Goal: Task Accomplishment & Management: Complete application form

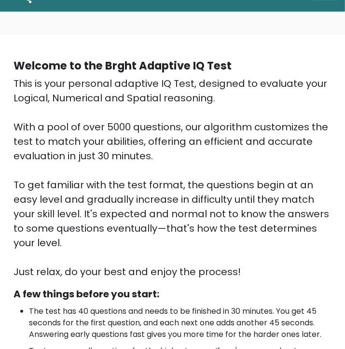
scroll to position [40, 0]
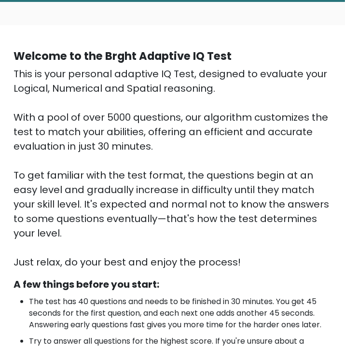
drag, startPoint x: 15, startPoint y: 52, endPoint x: 238, endPoint y: 263, distance: 306.9
click at [238, 263] on div "Welcome to the Brght Adaptive IQ Test This is your personal adaptive IQ Test, d…" at bounding box center [173, 158] width 330 height 221
copy div "Welcome to the Brght Adaptive IQ Test This is your personal adaptive IQ Test, d…"
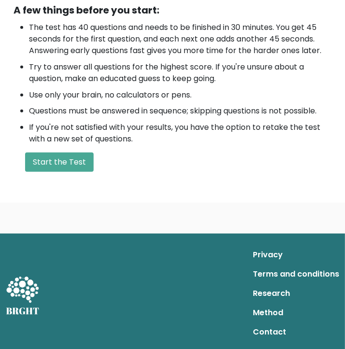
scroll to position [315, 0]
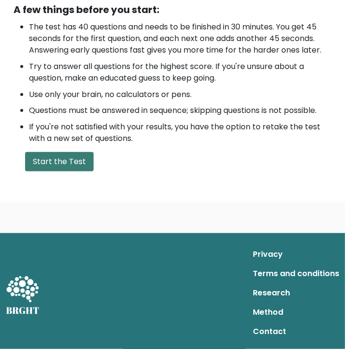
click at [84, 166] on button "Start the Test" at bounding box center [59, 161] width 69 height 19
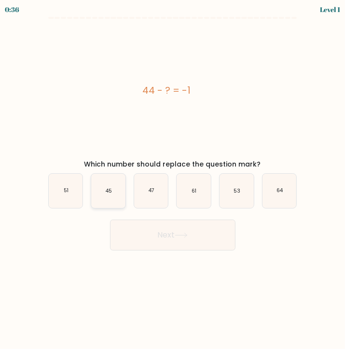
click at [106, 188] on text "45" at bounding box center [109, 190] width 6 height 7
click at [173, 180] on input "b. 45" at bounding box center [173, 177] width 0 height 5
radio input "true"
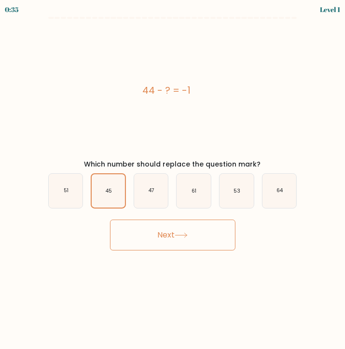
click at [149, 240] on button "Next" at bounding box center [172, 235] width 125 height 31
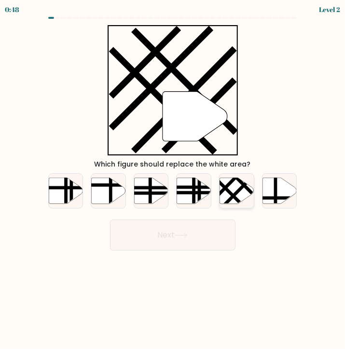
click at [232, 183] on line at bounding box center [232, 182] width 54 height 54
click at [173, 180] on input "e." at bounding box center [173, 177] width 0 height 5
radio input "true"
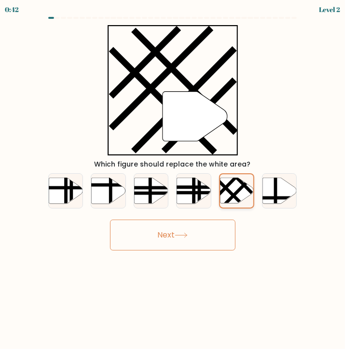
drag, startPoint x: 232, startPoint y: 183, endPoint x: 238, endPoint y: 204, distance: 22.3
click at [238, 204] on div at bounding box center [236, 190] width 35 height 35
click at [211, 231] on button "Next" at bounding box center [172, 235] width 125 height 31
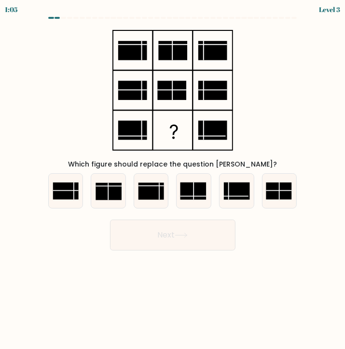
drag, startPoint x: 211, startPoint y: 231, endPoint x: 98, endPoint y: 30, distance: 230.4
click at [98, 30] on form at bounding box center [172, 134] width 345 height 234
drag, startPoint x: 82, startPoint y: 34, endPoint x: 11, endPoint y: 21, distance: 72.1
click at [42, 25] on div "Which figure should replace the question mark?" at bounding box center [172, 97] width 261 height 144
click at [152, 192] on rect at bounding box center [152, 191] width 26 height 17
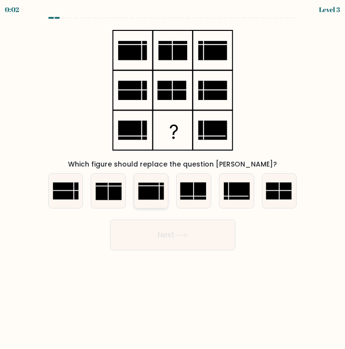
click at [173, 180] on input "c." at bounding box center [173, 177] width 0 height 5
radio input "true"
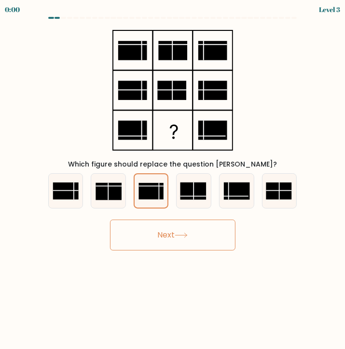
click at [162, 243] on button "Next" at bounding box center [172, 235] width 125 height 31
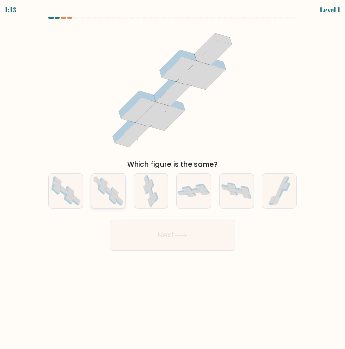
click at [117, 195] on icon at bounding box center [115, 191] width 6 height 9
click at [173, 180] on input "b." at bounding box center [173, 177] width 0 height 5
radio input "true"
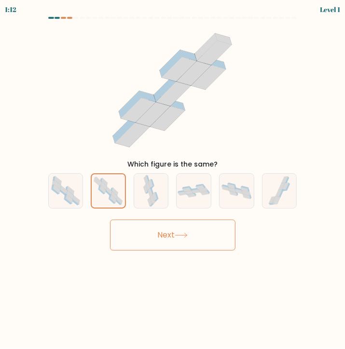
click at [139, 226] on button "Next" at bounding box center [172, 235] width 125 height 31
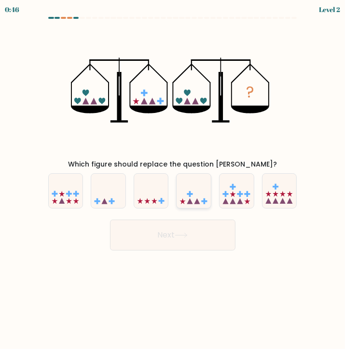
drag, startPoint x: 84, startPoint y: 242, endPoint x: 194, endPoint y: 186, distance: 122.8
click at [194, 186] on form at bounding box center [172, 134] width 345 height 234
click at [194, 186] on icon at bounding box center [194, 191] width 34 height 28
click at [173, 180] on input "d." at bounding box center [173, 177] width 0 height 5
radio input "true"
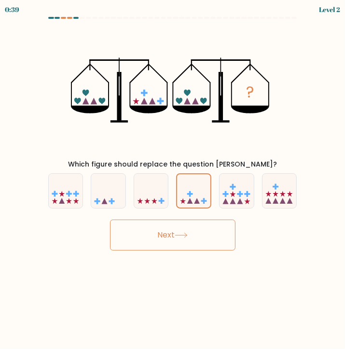
click at [179, 233] on button "Next" at bounding box center [172, 235] width 125 height 31
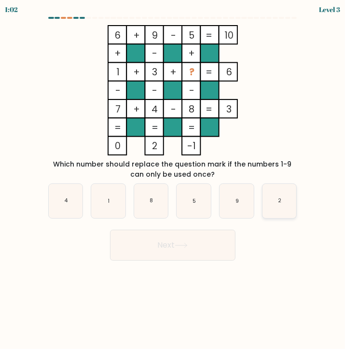
click at [277, 195] on icon "2" at bounding box center [280, 201] width 34 height 34
click at [173, 180] on input "f. 2" at bounding box center [173, 177] width 0 height 5
radio input "true"
click at [187, 247] on icon at bounding box center [181, 245] width 13 height 5
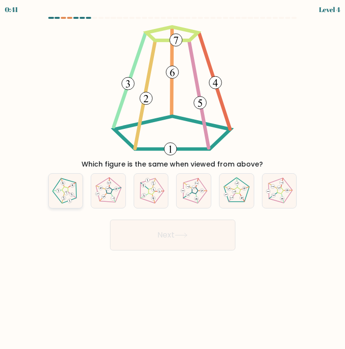
drag, startPoint x: 112, startPoint y: 216, endPoint x: 73, endPoint y: 196, distance: 43.8
click at [73, 196] on form at bounding box center [172, 134] width 345 height 234
click at [73, 196] on 163 at bounding box center [73, 196] width 8 height 10
click at [173, 180] on input "a." at bounding box center [173, 177] width 0 height 5
radio input "true"
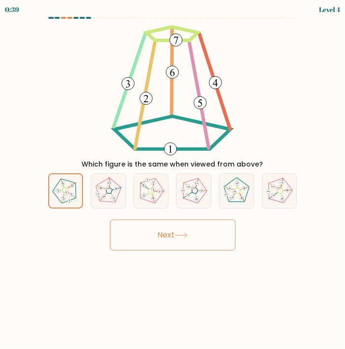
click at [159, 233] on button "Next" at bounding box center [172, 235] width 125 height 31
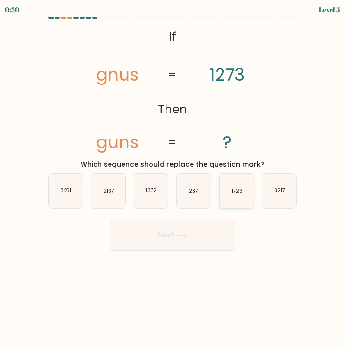
click at [242, 183] on icon "1723" at bounding box center [237, 191] width 34 height 34
click at [173, 180] on input "e. 1723" at bounding box center [173, 177] width 0 height 5
radio input "true"
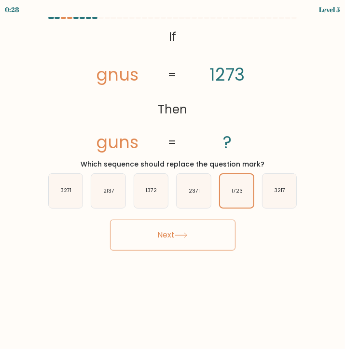
click at [194, 231] on button "Next" at bounding box center [172, 235] width 125 height 31
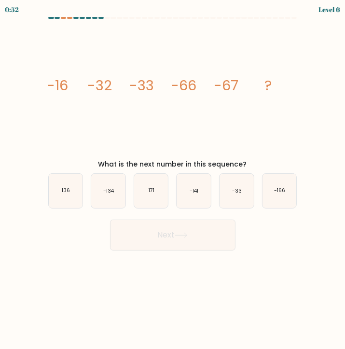
click at [105, 125] on icon "image/svg+xml -16 -32 -33 -66 -67 ?" at bounding box center [172, 90] width 253 height 130
click at [105, 185] on icon "-134" at bounding box center [108, 191] width 34 height 34
click at [173, 180] on input "b. -134" at bounding box center [173, 177] width 0 height 5
radio input "true"
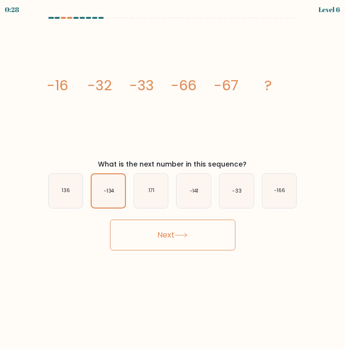
click at [146, 239] on button "Next" at bounding box center [172, 235] width 125 height 31
click at [174, 233] on button "Next" at bounding box center [172, 235] width 125 height 31
click at [178, 232] on button "Next" at bounding box center [172, 235] width 125 height 31
drag, startPoint x: 178, startPoint y: 232, endPoint x: 113, endPoint y: 190, distance: 77.5
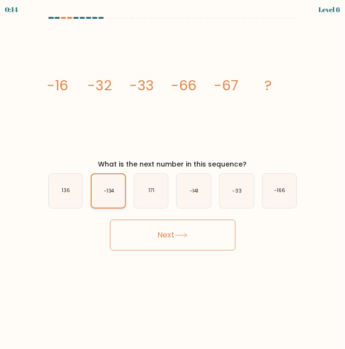
click at [113, 190] on form at bounding box center [172, 134] width 345 height 234
click at [113, 190] on text "-134" at bounding box center [109, 190] width 11 height 7
click at [173, 180] on input "b. -134" at bounding box center [173, 177] width 0 height 5
click at [161, 235] on button "Next" at bounding box center [172, 235] width 125 height 31
click at [171, 232] on button "Next" at bounding box center [172, 235] width 125 height 31
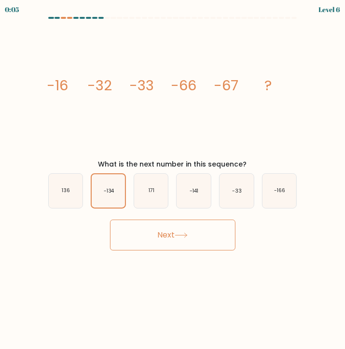
click at [142, 238] on button "Next" at bounding box center [172, 235] width 125 height 31
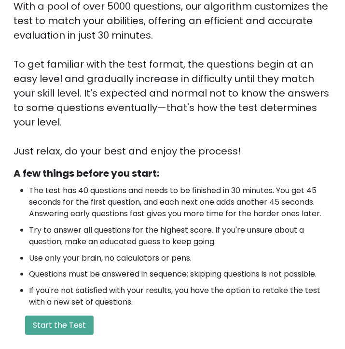
scroll to position [204, 0]
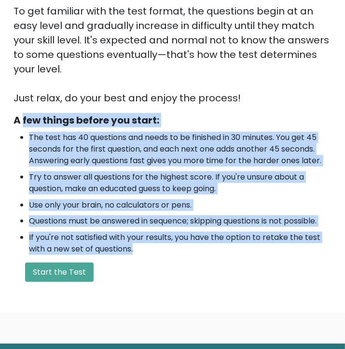
drag, startPoint x: 22, startPoint y: 121, endPoint x: 147, endPoint y: 265, distance: 190.6
click at [146, 265] on div "A few things before you start: The test has 40 questions and needs to be finish…" at bounding box center [173, 197] width 330 height 169
copy div "few things before you start: The test has 40 questions and needs to be finished…"
click at [82, 170] on ul "The test has 40 questions and needs to be finished in 30 minutes. You get 45 se…" at bounding box center [173, 193] width 318 height 123
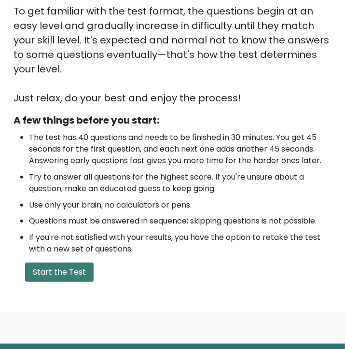
click at [45, 273] on button "Start the Test" at bounding box center [59, 272] width 69 height 19
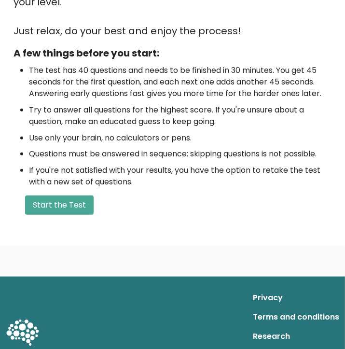
scroll to position [315, 0]
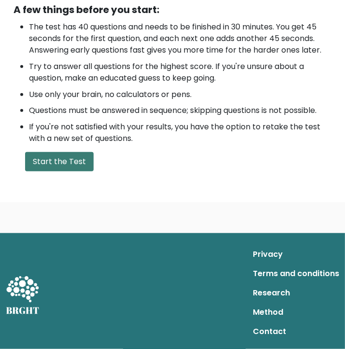
click at [75, 167] on button "Start the Test" at bounding box center [59, 161] width 69 height 19
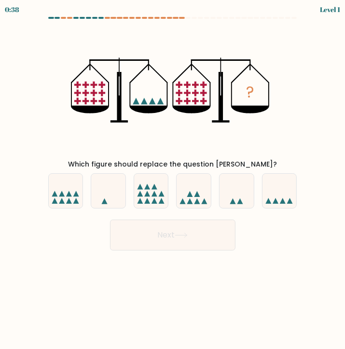
click at [332, 10] on div "Level 1" at bounding box center [330, 9] width 20 height 10
click at [152, 202] on icon at bounding box center [151, 191] width 34 height 28
click at [173, 180] on input "c." at bounding box center [173, 177] width 0 height 5
radio input "true"
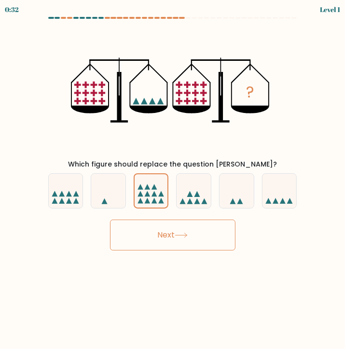
click at [175, 229] on button "Next" at bounding box center [172, 235] width 125 height 31
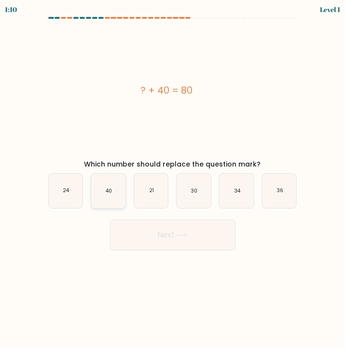
click at [109, 195] on icon "40" at bounding box center [108, 191] width 34 height 34
click at [173, 180] on input "b. 40" at bounding box center [173, 177] width 0 height 5
radio input "true"
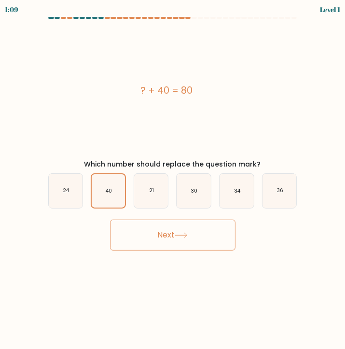
click at [146, 237] on button "Next" at bounding box center [172, 235] width 125 height 31
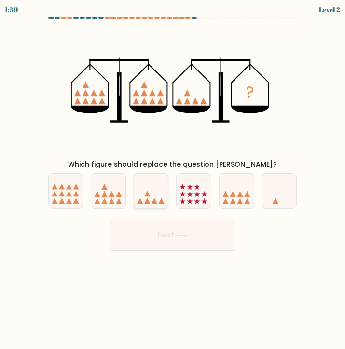
click at [143, 195] on icon at bounding box center [151, 191] width 34 height 28
click at [173, 180] on input "c." at bounding box center [173, 177] width 0 height 5
radio input "true"
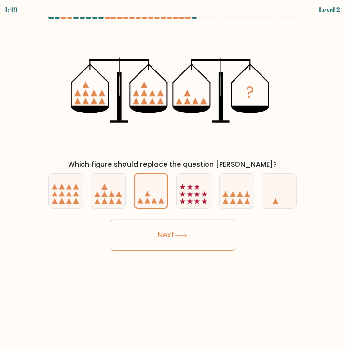
click at [151, 231] on button "Next" at bounding box center [172, 235] width 125 height 31
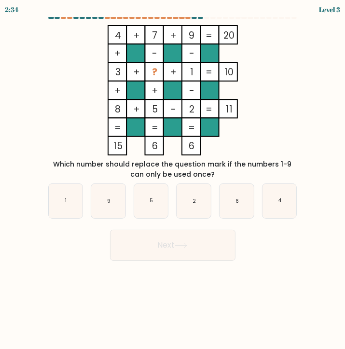
click at [129, 202] on div "b. 9" at bounding box center [108, 200] width 43 height 35
click at [155, 206] on icon "5" at bounding box center [151, 201] width 34 height 34
click at [173, 180] on input "c. 5" at bounding box center [173, 177] width 0 height 5
radio input "true"
click at [162, 236] on button "Next" at bounding box center [172, 245] width 125 height 31
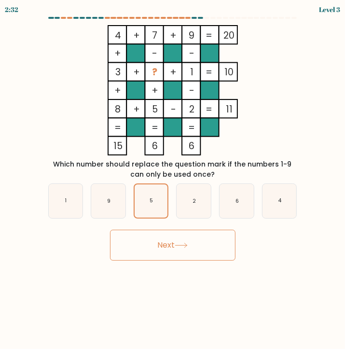
click at [164, 238] on button "Next" at bounding box center [172, 245] width 125 height 31
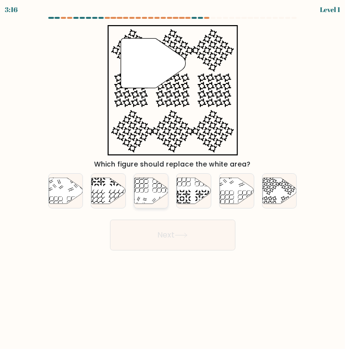
click at [155, 204] on icon at bounding box center [151, 191] width 34 height 27
click at [173, 180] on input "c." at bounding box center [173, 177] width 0 height 5
radio input "true"
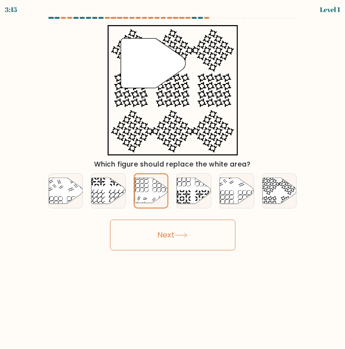
click at [159, 233] on button "Next" at bounding box center [172, 235] width 125 height 31
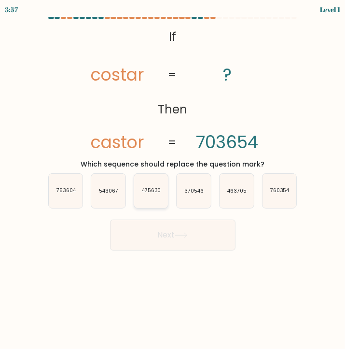
click at [151, 196] on icon "475630" at bounding box center [151, 191] width 34 height 34
click at [173, 180] on input "c. 475630" at bounding box center [173, 177] width 0 height 5
radio input "true"
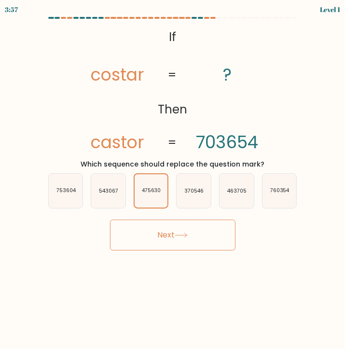
click at [160, 231] on button "Next" at bounding box center [172, 235] width 125 height 31
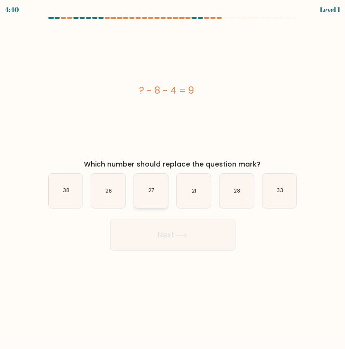
click at [155, 183] on icon "27" at bounding box center [151, 191] width 34 height 34
click at [173, 180] on input "c. 27" at bounding box center [173, 177] width 0 height 5
radio input "true"
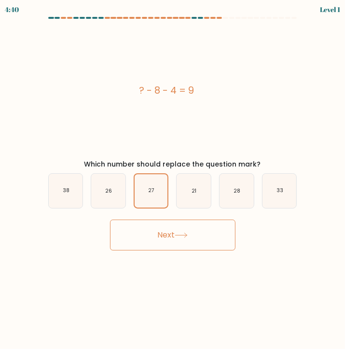
click at [157, 232] on button "Next" at bounding box center [172, 235] width 125 height 31
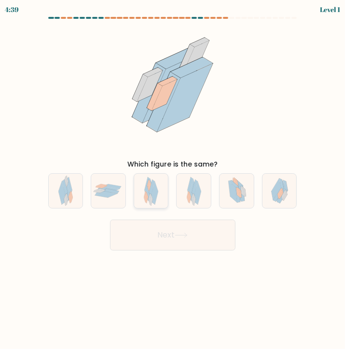
click at [152, 203] on icon at bounding box center [151, 200] width 3 height 11
click at [173, 180] on input "c." at bounding box center [173, 177] width 0 height 5
radio input "true"
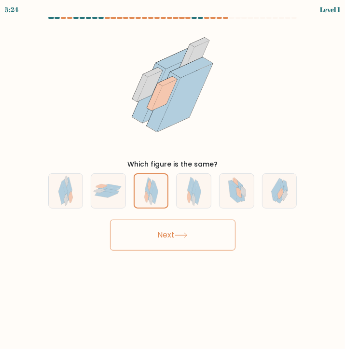
click at [154, 223] on button "Next" at bounding box center [172, 235] width 125 height 31
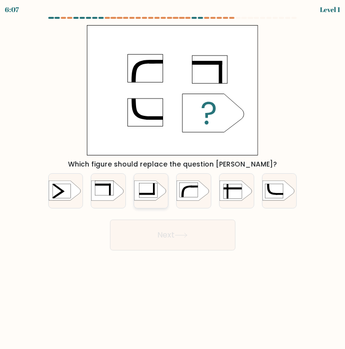
click at [154, 194] on rect at bounding box center [147, 194] width 16 height 2
click at [173, 180] on input "c." at bounding box center [173, 177] width 0 height 5
radio input "true"
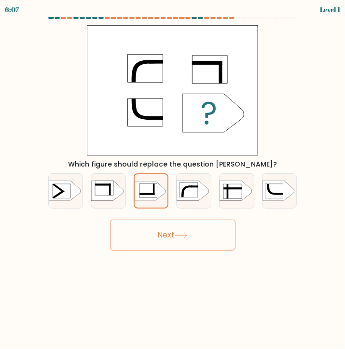
click at [161, 237] on button "Next" at bounding box center [172, 235] width 125 height 31
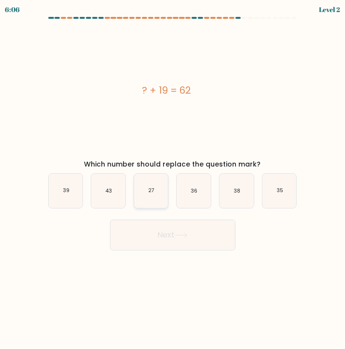
click at [155, 200] on icon "27" at bounding box center [151, 191] width 34 height 34
click at [173, 180] on input "c. 27" at bounding box center [173, 177] width 0 height 5
radio input "true"
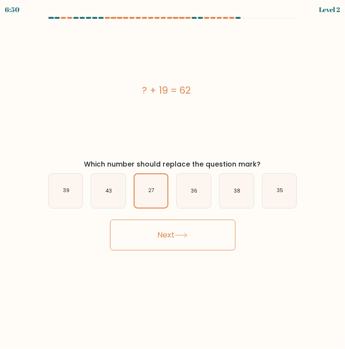
click at [158, 229] on button "Next" at bounding box center [172, 235] width 125 height 31
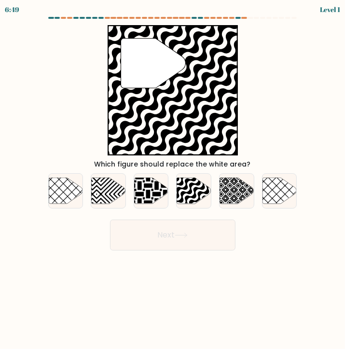
click at [159, 230] on button "Next" at bounding box center [172, 235] width 125 height 31
click at [157, 204] on div at bounding box center [151, 190] width 35 height 35
click at [173, 180] on input "c." at bounding box center [173, 177] width 0 height 5
radio input "true"
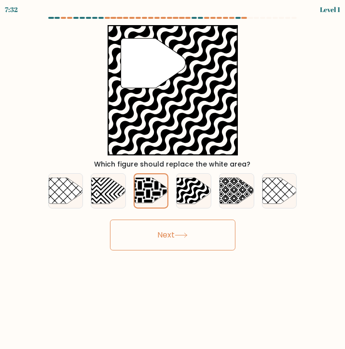
click at [157, 237] on button "Next" at bounding box center [172, 235] width 125 height 31
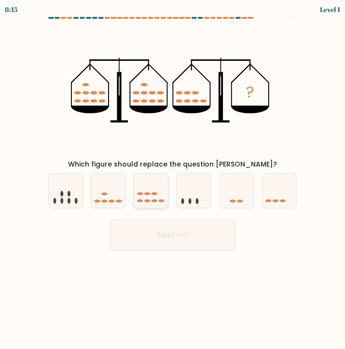
click at [155, 203] on icon at bounding box center [151, 191] width 34 height 28
click at [173, 180] on input "c." at bounding box center [173, 177] width 0 height 5
radio input "true"
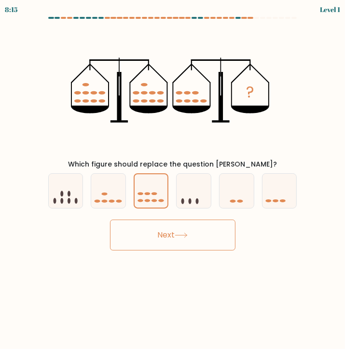
click at [153, 239] on button "Next" at bounding box center [172, 235] width 125 height 31
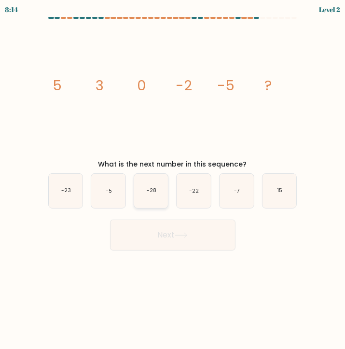
click at [150, 198] on icon "-28" at bounding box center [151, 191] width 34 height 34
click at [173, 180] on input "c. -28" at bounding box center [173, 177] width 0 height 5
radio input "true"
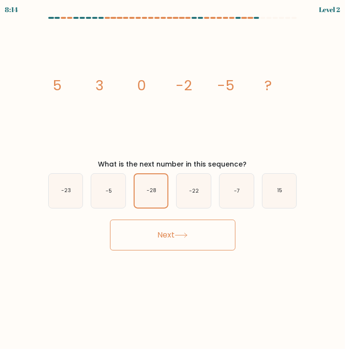
click at [161, 252] on body "8:14 Level 2" at bounding box center [172, 174] width 345 height 349
click at [160, 237] on button "Next" at bounding box center [172, 235] width 125 height 31
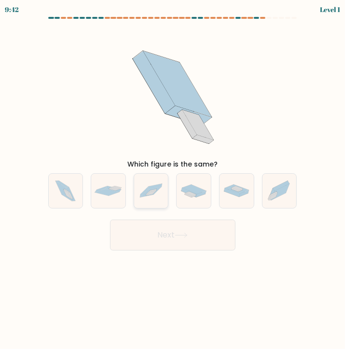
click at [157, 198] on icon at bounding box center [151, 190] width 34 height 23
click at [173, 180] on input "c." at bounding box center [173, 177] width 0 height 5
radio input "true"
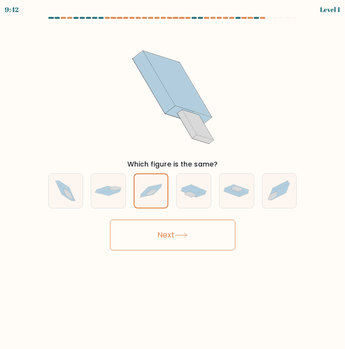
click at [157, 239] on button "Next" at bounding box center [172, 235] width 125 height 31
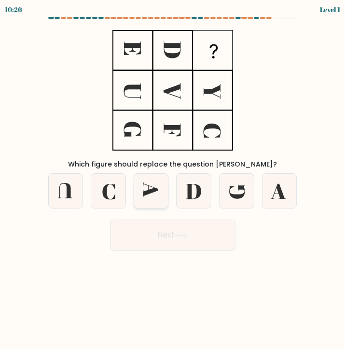
click at [158, 202] on icon at bounding box center [151, 191] width 34 height 34
click at [173, 180] on input "c." at bounding box center [173, 177] width 0 height 5
radio input "true"
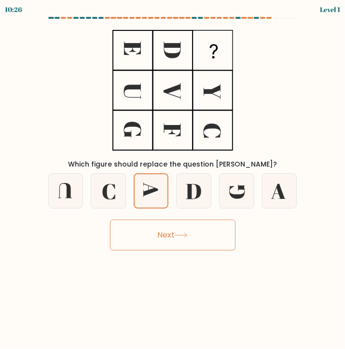
click at [160, 237] on button "Next" at bounding box center [172, 235] width 125 height 31
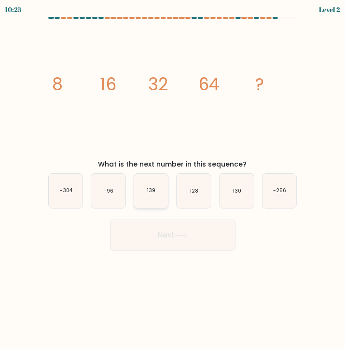
click at [160, 199] on icon "139" at bounding box center [151, 191] width 34 height 34
click at [173, 180] on input "c. 139" at bounding box center [173, 177] width 0 height 5
radio input "true"
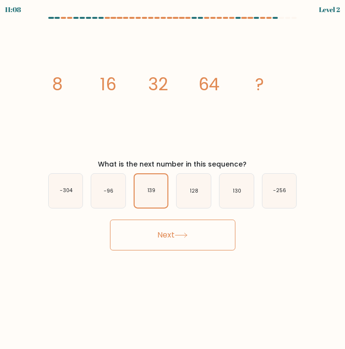
click at [163, 234] on button "Next" at bounding box center [172, 235] width 125 height 31
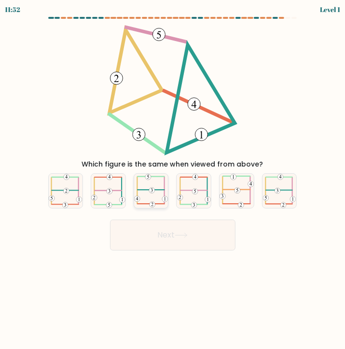
click at [163, 193] on icon at bounding box center [151, 191] width 34 height 34
click at [173, 180] on input "c." at bounding box center [173, 177] width 0 height 5
radio input "true"
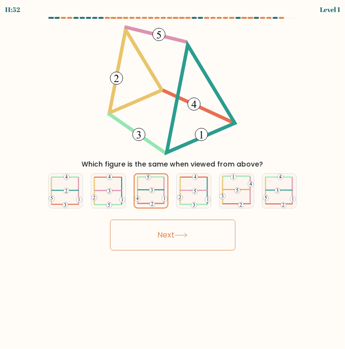
click at [167, 228] on button "Next" at bounding box center [172, 235] width 125 height 31
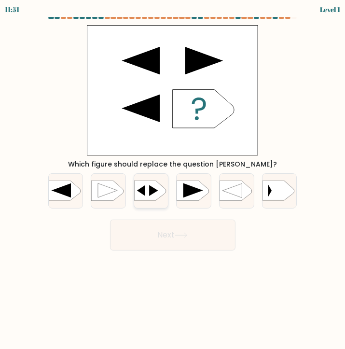
click at [155, 201] on div at bounding box center [151, 190] width 35 height 35
click at [173, 180] on input "c." at bounding box center [173, 177] width 0 height 5
radio input "true"
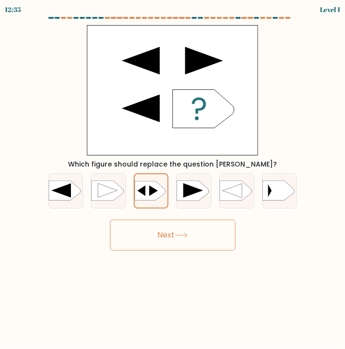
click at [164, 229] on button "Next" at bounding box center [172, 235] width 125 height 31
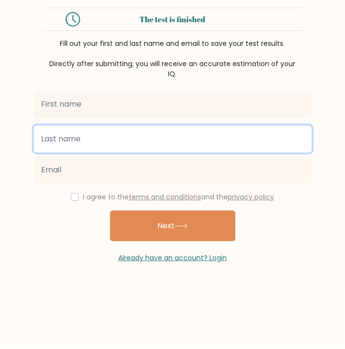
click at [88, 144] on input "text" at bounding box center [173, 138] width 278 height 27
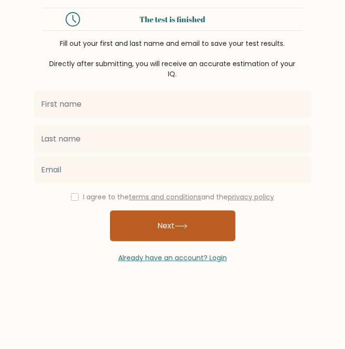
click at [139, 228] on button "Next" at bounding box center [172, 225] width 125 height 31
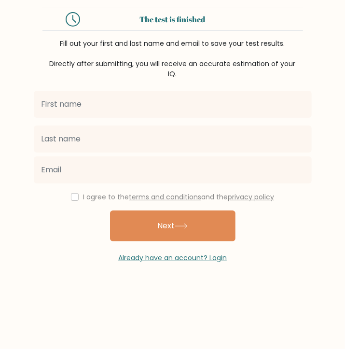
click at [133, 120] on div at bounding box center [173, 104] width 290 height 35
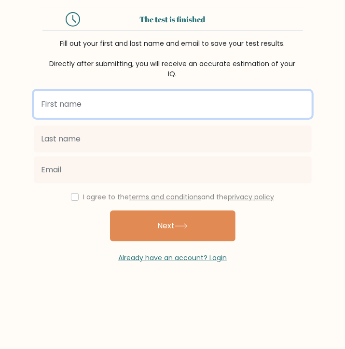
click at [132, 107] on input "text" at bounding box center [173, 104] width 278 height 27
type input "Aschalew"
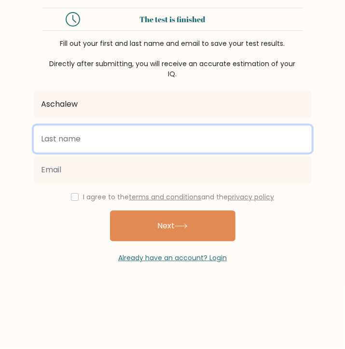
click at [111, 132] on input "text" at bounding box center [173, 138] width 278 height 27
type input "Mamo"
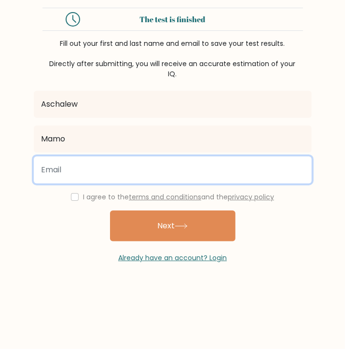
click at [109, 165] on input "email" at bounding box center [173, 169] width 278 height 27
type input "aschalewmm93@gmail.com"
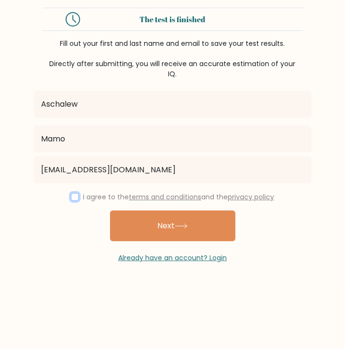
click at [72, 196] on input "checkbox" at bounding box center [75, 197] width 8 height 8
checkbox input "true"
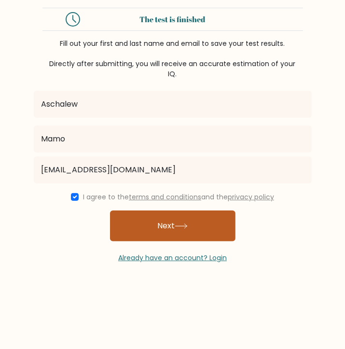
click at [126, 223] on button "Next" at bounding box center [172, 225] width 125 height 31
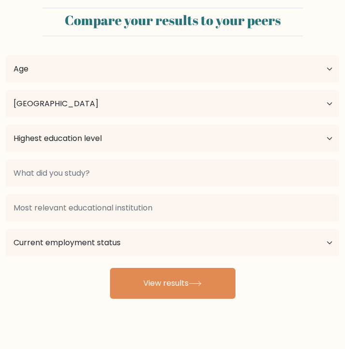
select select "ET"
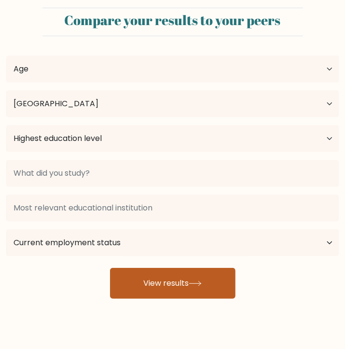
click at [157, 270] on button "View results" at bounding box center [172, 283] width 125 height 31
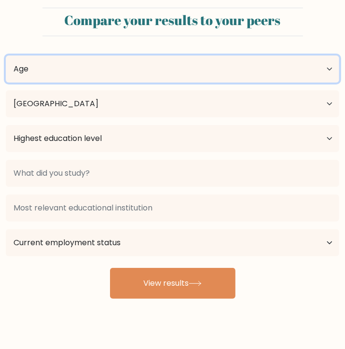
select select "18_24"
click option "18-24 years old" at bounding box center [0, 0] width 0 height 0
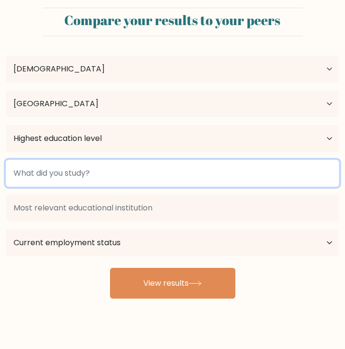
click at [111, 177] on input at bounding box center [173, 173] width 334 height 27
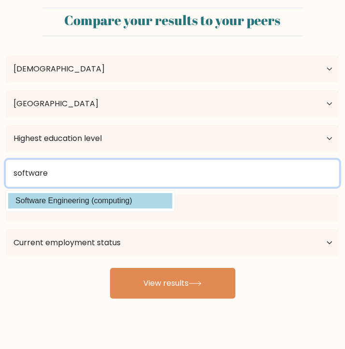
type input "software"
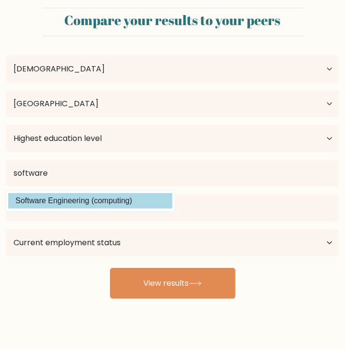
click at [82, 203] on div "Aschalew Mamo Age Under 18 years old 18-24 years old 25-34 years old 35-44 year…" at bounding box center [172, 171] width 345 height 255
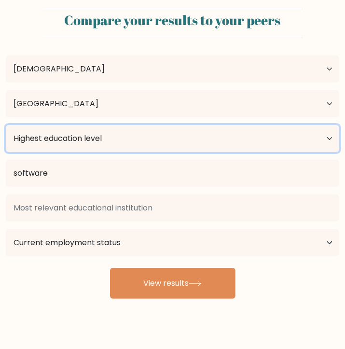
click at [6, 125] on select "Highest education level No schooling Primary Lower Secondary Upper Secondary Oc…" at bounding box center [173, 138] width 334 height 27
select select "bachelors_degree"
click option "Bachelor's degree" at bounding box center [0, 0] width 0 height 0
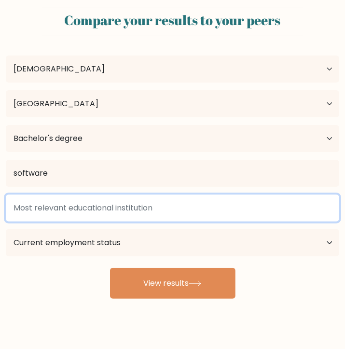
click at [120, 212] on input at bounding box center [173, 208] width 334 height 27
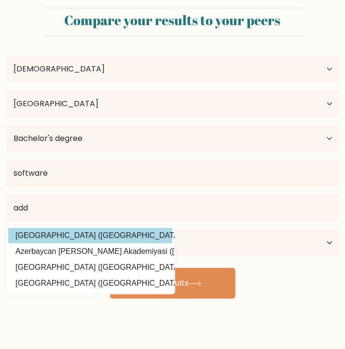
click at [119, 233] on option "Addis Ababa University (Ethiopia)" at bounding box center [90, 235] width 164 height 15
type input "Addis Ababa University"
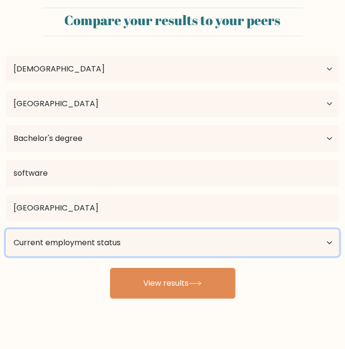
click at [6, 229] on select "Current employment status Employed Student Retired Other / prefer not to answer" at bounding box center [173, 242] width 334 height 27
select select "other"
click option "Other / prefer not to answer" at bounding box center [0, 0] width 0 height 0
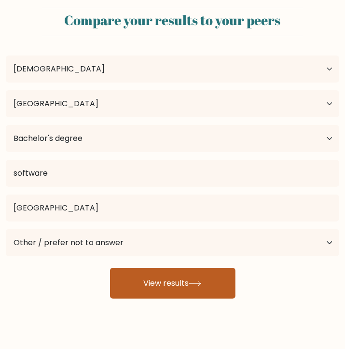
click at [138, 285] on button "View results" at bounding box center [172, 283] width 125 height 31
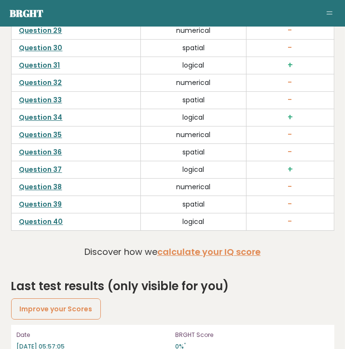
scroll to position [3210, 0]
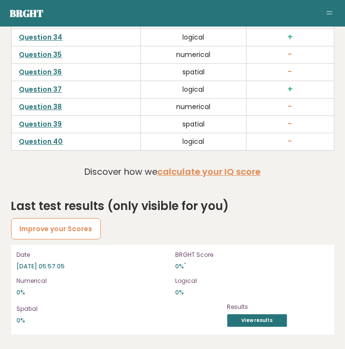
click at [84, 227] on link "Improve your Scores" at bounding box center [56, 228] width 90 height 21
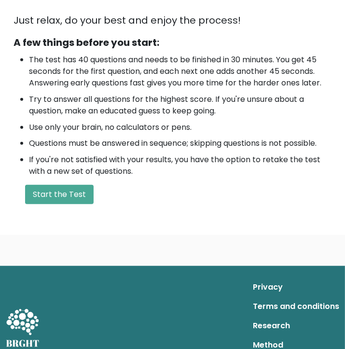
scroll to position [255, 0]
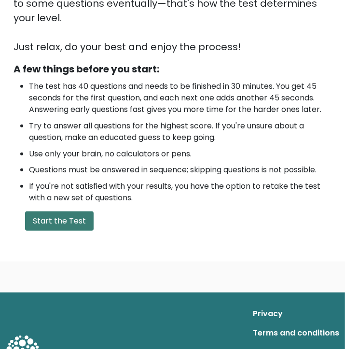
click at [73, 221] on button "Start the Test" at bounding box center [59, 220] width 69 height 19
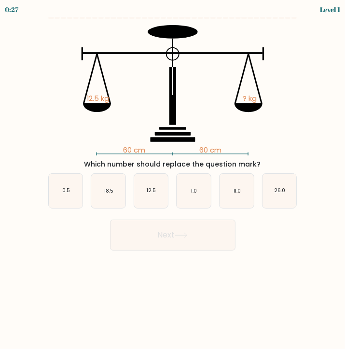
click at [136, 264] on body "0:27 Level 1" at bounding box center [172, 174] width 345 height 349
click at [164, 202] on icon "12.5" at bounding box center [151, 191] width 34 height 34
click at [173, 180] on input "c. 12.5" at bounding box center [173, 177] width 0 height 5
radio input "true"
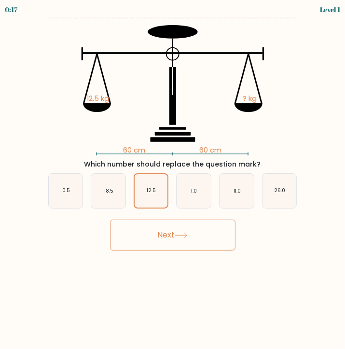
click at [169, 232] on button "Next" at bounding box center [172, 235] width 125 height 31
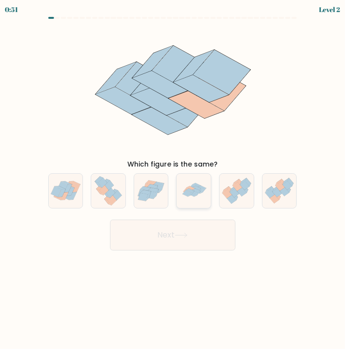
click at [190, 201] on icon at bounding box center [194, 191] width 34 height 34
click at [173, 180] on input "d." at bounding box center [173, 177] width 0 height 5
radio input "true"
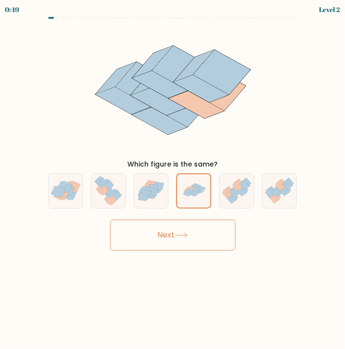
click at [186, 233] on icon at bounding box center [181, 235] width 13 height 5
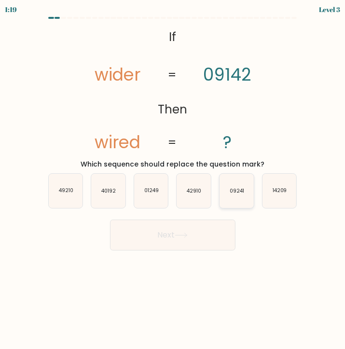
click at [233, 197] on icon "09241" at bounding box center [237, 191] width 34 height 34
click at [173, 180] on input "e. 09241" at bounding box center [173, 177] width 0 height 5
radio input "true"
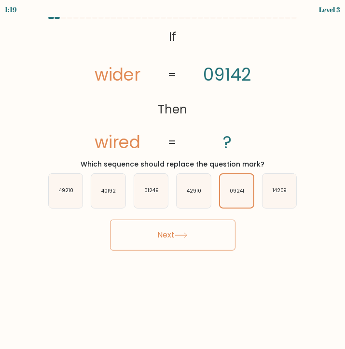
click at [191, 233] on button "Next" at bounding box center [172, 235] width 125 height 31
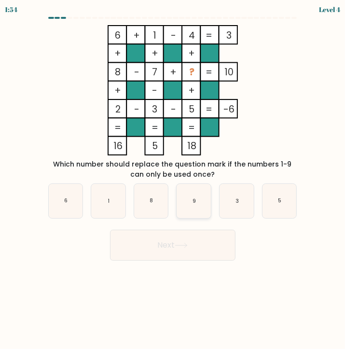
click at [193, 204] on icon "9" at bounding box center [194, 201] width 34 height 34
click at [173, 180] on input "d. 9" at bounding box center [173, 177] width 0 height 5
radio input "true"
click at [200, 238] on button "Next" at bounding box center [172, 245] width 125 height 31
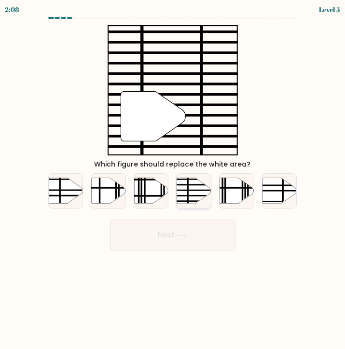
click at [190, 197] on icon at bounding box center [194, 191] width 34 height 26
click at [173, 180] on input "d." at bounding box center [173, 177] width 0 height 5
radio input "true"
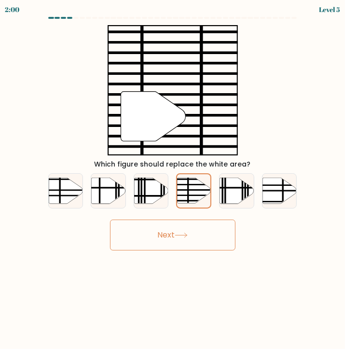
click at [185, 225] on button "Next" at bounding box center [172, 235] width 125 height 31
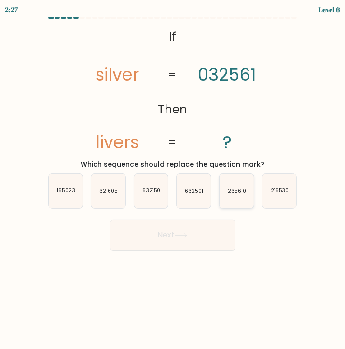
click at [241, 193] on text "235610" at bounding box center [237, 190] width 18 height 7
click at [173, 180] on input "e. 235610" at bounding box center [173, 177] width 0 height 5
radio input "true"
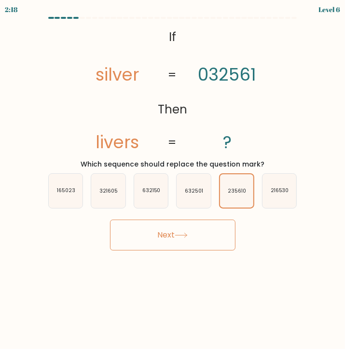
click at [182, 235] on icon at bounding box center [181, 235] width 13 height 5
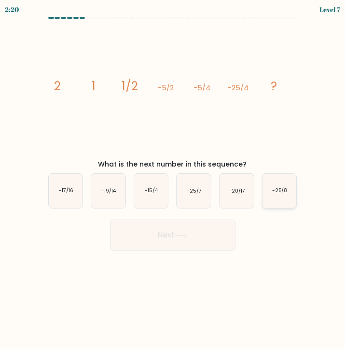
click at [281, 190] on text "-25/8" at bounding box center [279, 190] width 15 height 7
click at [173, 180] on input "f. -25/8" at bounding box center [173, 177] width 0 height 5
radio input "true"
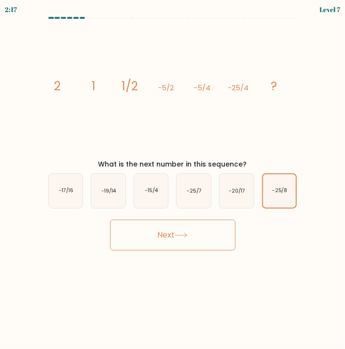
click at [156, 239] on button "Next" at bounding box center [172, 235] width 125 height 31
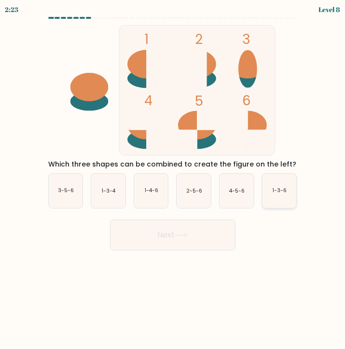
click at [278, 188] on text "1-3-6" at bounding box center [280, 190] width 14 height 7
click at [173, 180] on input "f. 1-3-6" at bounding box center [173, 177] width 0 height 5
radio input "true"
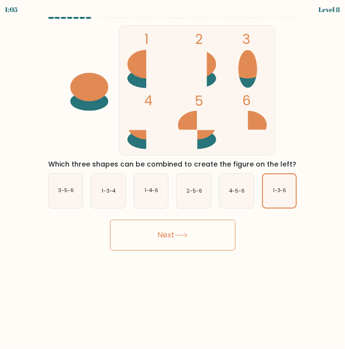
click at [201, 232] on button "Next" at bounding box center [172, 235] width 125 height 31
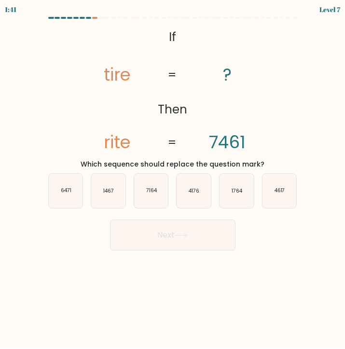
click at [87, 16] on div "1:41 Level 7" at bounding box center [172, 8] width 345 height 17
click at [74, 190] on icon "6471" at bounding box center [66, 191] width 34 height 34
click at [173, 180] on input "a. 6471" at bounding box center [173, 177] width 0 height 5
radio input "true"
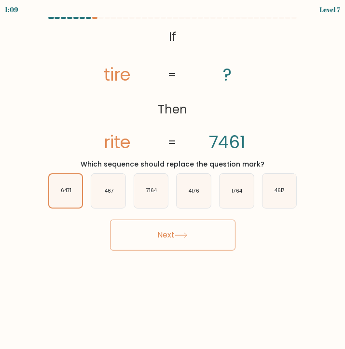
click at [169, 237] on button "Next" at bounding box center [172, 235] width 125 height 31
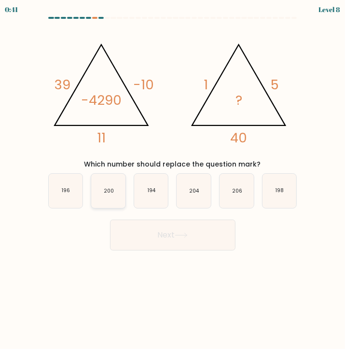
click at [105, 198] on icon "200" at bounding box center [108, 191] width 34 height 34
click at [173, 180] on input "b. 200" at bounding box center [173, 177] width 0 height 5
radio input "true"
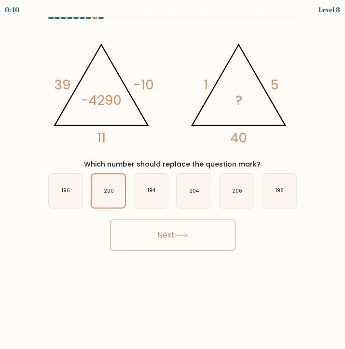
click at [126, 229] on button "Next" at bounding box center [172, 235] width 125 height 31
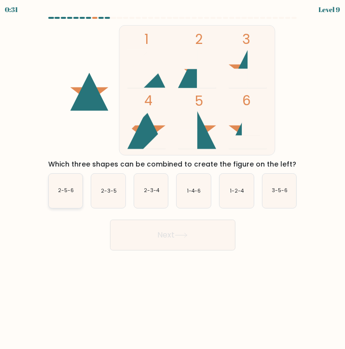
click at [57, 188] on icon "2-5-6" at bounding box center [66, 191] width 34 height 34
click at [173, 180] on input "a. 2-5-6" at bounding box center [173, 177] width 0 height 5
radio input "true"
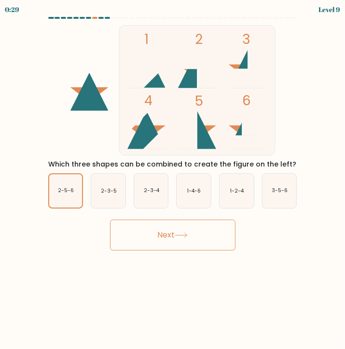
click at [161, 238] on button "Next" at bounding box center [172, 235] width 125 height 31
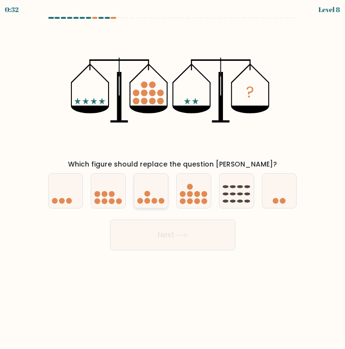
click at [154, 196] on icon at bounding box center [151, 191] width 34 height 28
click at [173, 180] on input "c." at bounding box center [173, 177] width 0 height 5
radio input "true"
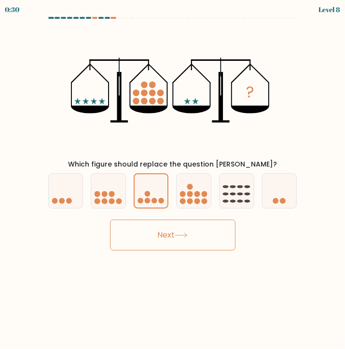
click at [156, 234] on button "Next" at bounding box center [172, 235] width 125 height 31
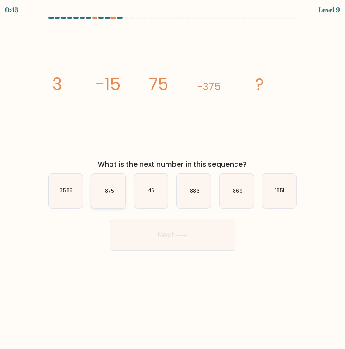
click at [112, 198] on icon "1875" at bounding box center [108, 191] width 34 height 34
click at [173, 180] on input "b. 1875" at bounding box center [173, 177] width 0 height 5
radio input "true"
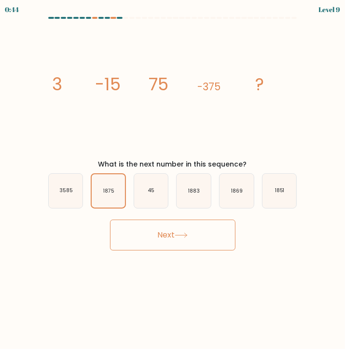
click at [127, 232] on button "Next" at bounding box center [172, 235] width 125 height 31
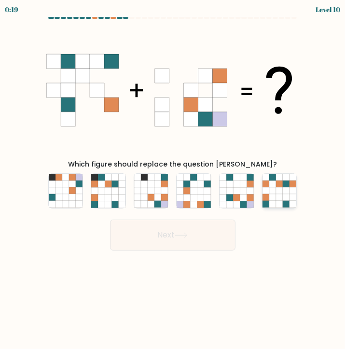
click at [284, 186] on icon at bounding box center [286, 184] width 7 height 7
click at [173, 180] on input "f." at bounding box center [173, 177] width 0 height 5
radio input "true"
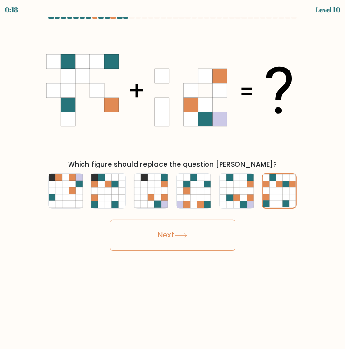
click at [212, 232] on button "Next" at bounding box center [172, 235] width 125 height 31
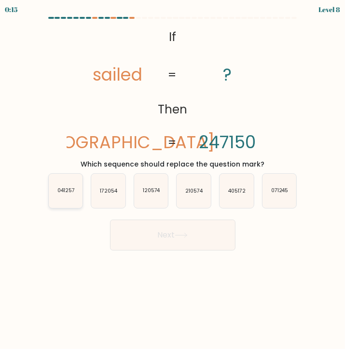
click at [75, 186] on icon "041257" at bounding box center [66, 191] width 34 height 34
click at [173, 180] on input "a. 041257" at bounding box center [173, 177] width 0 height 5
radio input "true"
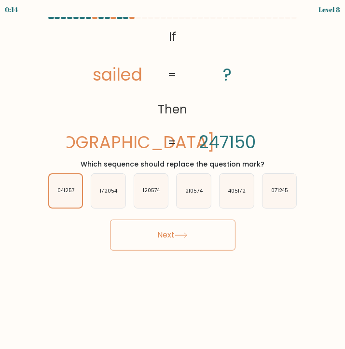
click at [134, 228] on button "Next" at bounding box center [172, 235] width 125 height 31
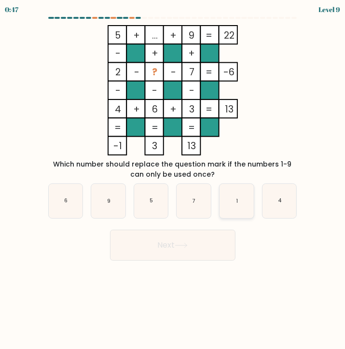
click at [235, 199] on icon "1" at bounding box center [237, 201] width 34 height 34
click at [231, 210] on icon "1" at bounding box center [237, 201] width 34 height 34
click at [173, 180] on input "e. 1" at bounding box center [173, 177] width 0 height 5
radio input "true"
click at [194, 251] on button "Next" at bounding box center [172, 245] width 125 height 31
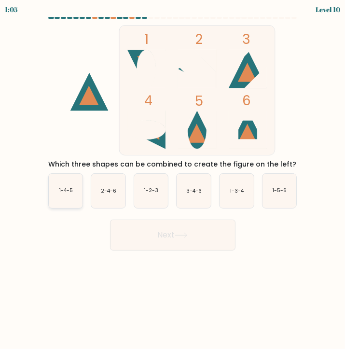
click at [74, 195] on icon "1-4-5" at bounding box center [66, 191] width 34 height 34
click at [173, 180] on input "a. 1-4-5" at bounding box center [173, 177] width 0 height 5
radio input "true"
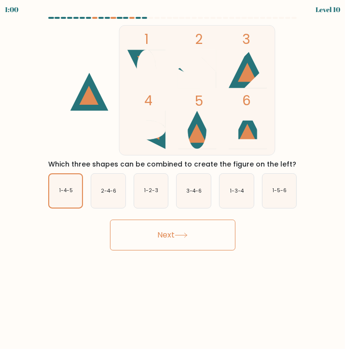
click at [162, 233] on button "Next" at bounding box center [172, 235] width 125 height 31
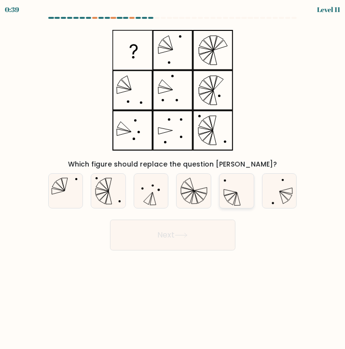
click at [230, 196] on icon at bounding box center [237, 191] width 34 height 34
click at [173, 180] on input "e." at bounding box center [173, 177] width 0 height 5
radio input "true"
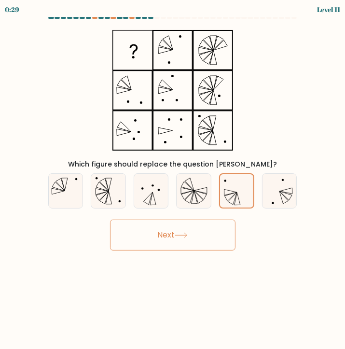
click at [165, 240] on button "Next" at bounding box center [172, 235] width 125 height 31
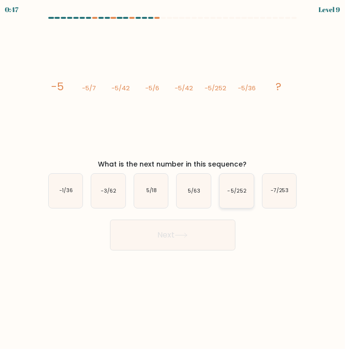
click at [230, 194] on icon "-5/252" at bounding box center [237, 191] width 34 height 34
click at [173, 180] on input "e. -5/252" at bounding box center [173, 177] width 0 height 5
radio input "true"
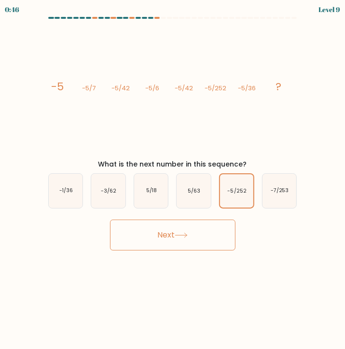
click at [192, 237] on button "Next" at bounding box center [172, 235] width 125 height 31
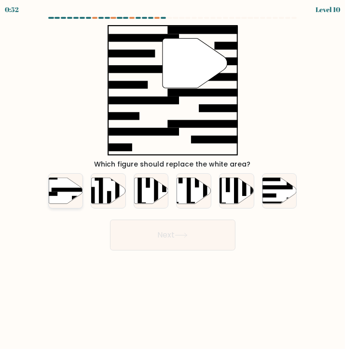
click at [56, 191] on rect at bounding box center [69, 190] width 37 height 4
click at [173, 180] on input "a." at bounding box center [173, 177] width 0 height 5
radio input "true"
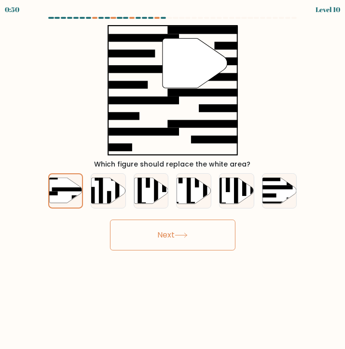
click at [163, 238] on button "Next" at bounding box center [172, 235] width 125 height 31
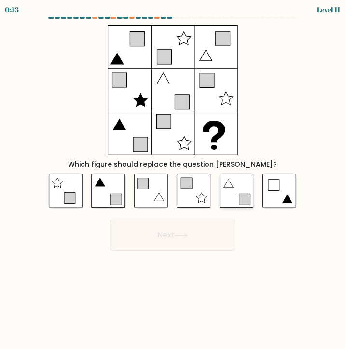
click at [251, 195] on icon at bounding box center [244, 199] width 11 height 11
click at [173, 180] on input "e." at bounding box center [173, 177] width 0 height 5
radio input "true"
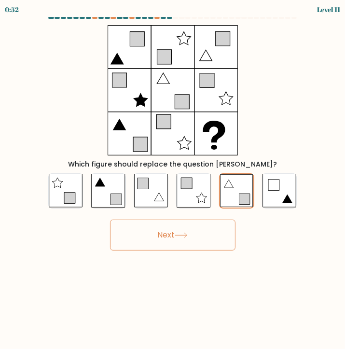
click at [209, 234] on button "Next" at bounding box center [172, 235] width 125 height 31
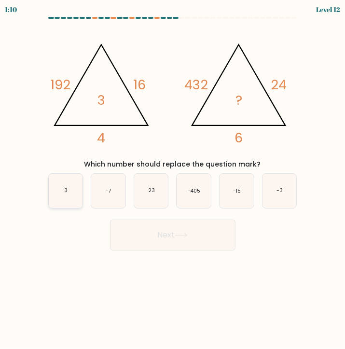
click at [55, 199] on icon "3" at bounding box center [66, 191] width 34 height 34
click at [173, 180] on input "a. 3" at bounding box center [173, 177] width 0 height 5
radio input "true"
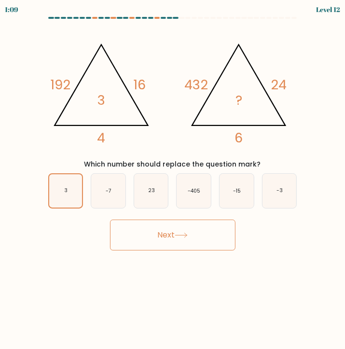
click at [131, 240] on button "Next" at bounding box center [172, 235] width 125 height 31
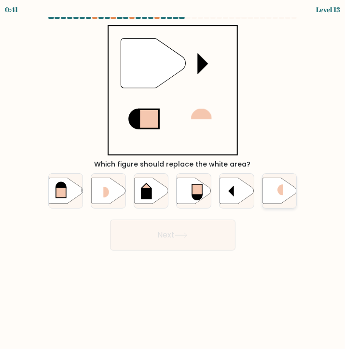
click at [270, 194] on icon at bounding box center [280, 191] width 34 height 26
click at [173, 180] on input "f." at bounding box center [173, 177] width 0 height 5
radio input "true"
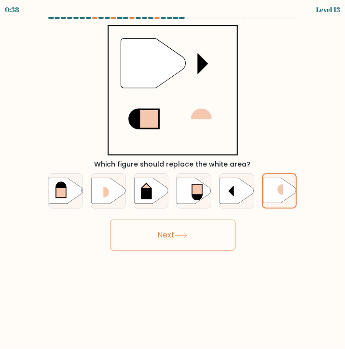
click at [195, 232] on button "Next" at bounding box center [172, 235] width 125 height 31
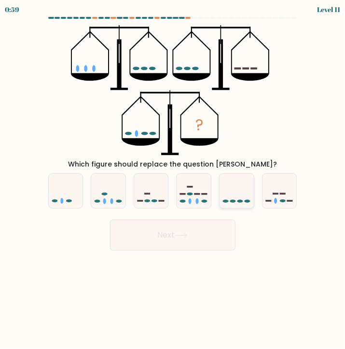
click at [237, 192] on icon at bounding box center [237, 191] width 34 height 28
click at [173, 180] on input "e." at bounding box center [173, 177] width 0 height 5
radio input "true"
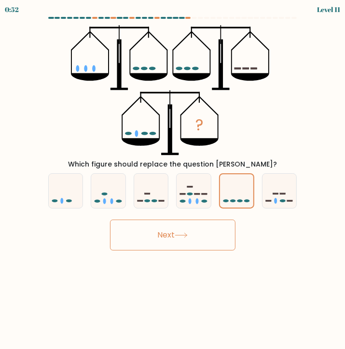
click at [196, 231] on button "Next" at bounding box center [172, 235] width 125 height 31
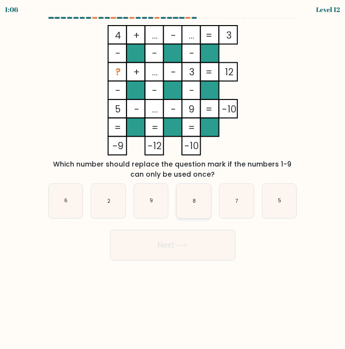
click at [196, 202] on icon "8" at bounding box center [194, 201] width 34 height 34
click at [173, 180] on input "d. 8" at bounding box center [173, 177] width 0 height 5
radio input "true"
click at [181, 256] on button "Next" at bounding box center [172, 245] width 125 height 31
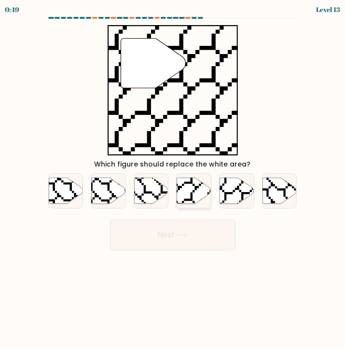
click at [200, 192] on icon at bounding box center [194, 191] width 34 height 26
click at [173, 180] on input "d." at bounding box center [173, 177] width 0 height 5
radio input "true"
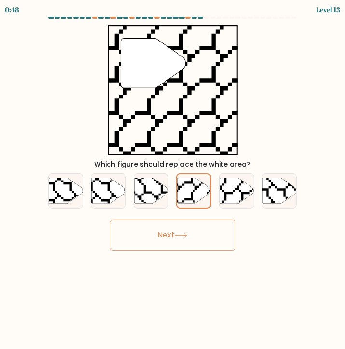
click at [160, 237] on button "Next" at bounding box center [172, 235] width 125 height 31
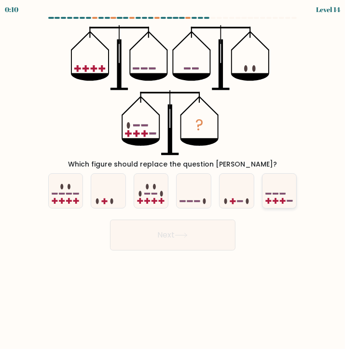
click at [286, 201] on icon at bounding box center [280, 191] width 34 height 28
click at [173, 180] on input "f." at bounding box center [173, 177] width 0 height 5
radio input "true"
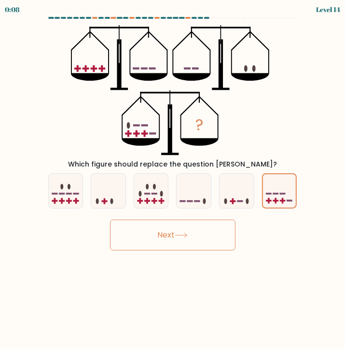
click at [196, 230] on button "Next" at bounding box center [172, 235] width 125 height 31
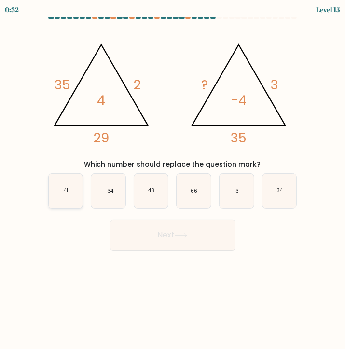
click at [71, 196] on icon "41" at bounding box center [66, 191] width 34 height 34
click at [173, 180] on input "a. 41" at bounding box center [173, 177] width 0 height 5
radio input "true"
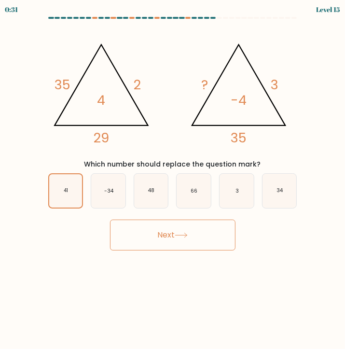
click at [139, 240] on button "Next" at bounding box center [172, 235] width 125 height 31
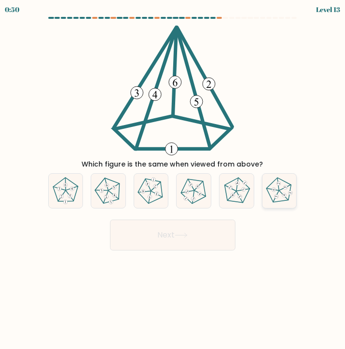
click at [277, 195] on icon at bounding box center [280, 191] width 28 height 28
click at [173, 180] on input "f." at bounding box center [173, 177] width 0 height 5
radio input "true"
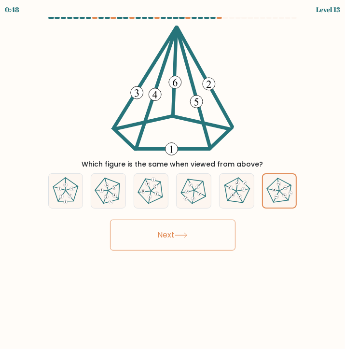
click at [192, 228] on button "Next" at bounding box center [172, 235] width 125 height 31
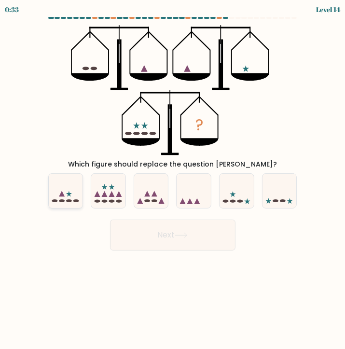
click at [74, 199] on icon at bounding box center [66, 191] width 34 height 28
click at [173, 180] on input "a." at bounding box center [173, 177] width 0 height 5
radio input "true"
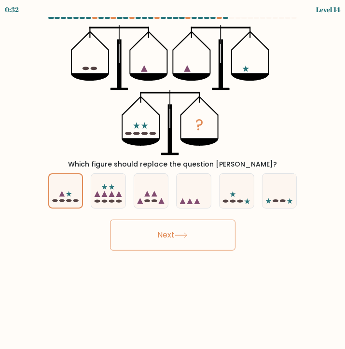
click at [147, 229] on button "Next" at bounding box center [172, 235] width 125 height 31
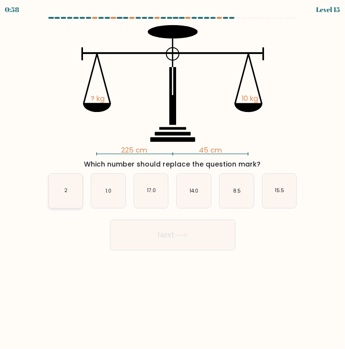
click at [61, 197] on icon "2" at bounding box center [66, 191] width 34 height 34
click at [173, 180] on input "a. 2" at bounding box center [173, 177] width 0 height 5
radio input "true"
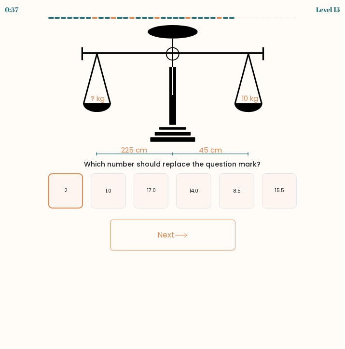
click at [159, 240] on button "Next" at bounding box center [172, 235] width 125 height 31
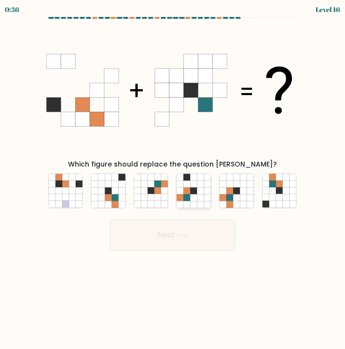
click at [194, 191] on icon at bounding box center [194, 190] width 7 height 7
click at [173, 180] on input "d." at bounding box center [173, 177] width 0 height 5
radio input "true"
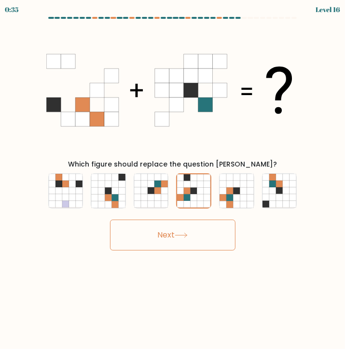
click at [170, 232] on button "Next" at bounding box center [172, 235] width 125 height 31
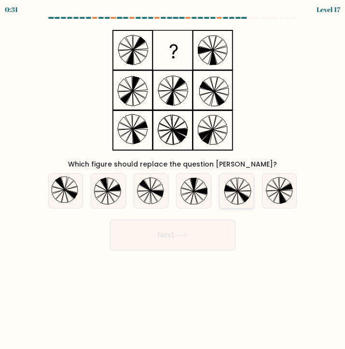
click at [240, 196] on icon at bounding box center [237, 191] width 34 height 34
click at [173, 180] on input "e." at bounding box center [173, 177] width 0 height 5
radio input "true"
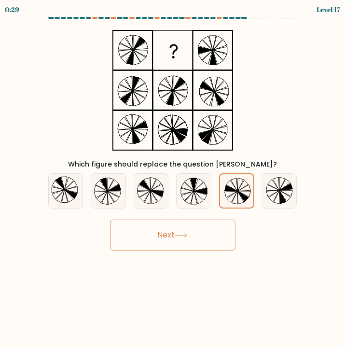
click at [209, 234] on button "Next" at bounding box center [172, 235] width 125 height 31
click at [179, 237] on icon at bounding box center [181, 235] width 13 height 5
click at [168, 236] on button "Next" at bounding box center [172, 235] width 125 height 31
click at [188, 202] on icon at bounding box center [194, 191] width 34 height 34
click at [173, 180] on input "d." at bounding box center [173, 177] width 0 height 5
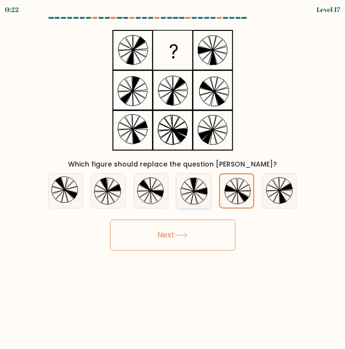
radio input "true"
click at [240, 192] on icon at bounding box center [237, 191] width 34 height 34
click at [173, 180] on input "e." at bounding box center [173, 177] width 0 height 5
radio input "true"
click at [184, 235] on icon at bounding box center [181, 235] width 13 height 5
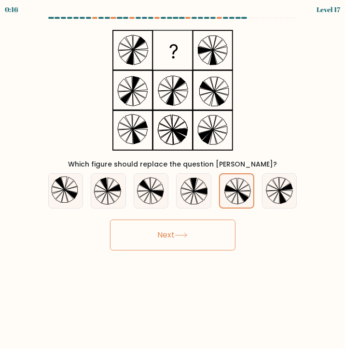
click at [163, 221] on button "Next" at bounding box center [172, 235] width 125 height 31
click at [155, 227] on button "Next" at bounding box center [172, 235] width 125 height 31
click at [155, 228] on button "Next" at bounding box center [172, 235] width 125 height 31
click at [226, 58] on icon at bounding box center [172, 90] width 121 height 130
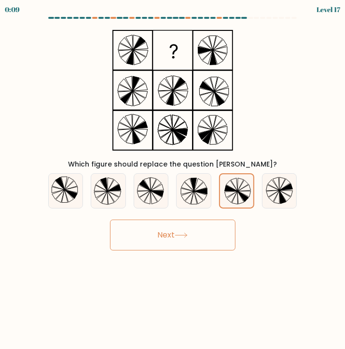
click at [175, 56] on rect at bounding box center [172, 50] width 39 height 39
click at [182, 231] on button "Next" at bounding box center [172, 235] width 125 height 31
click at [177, 195] on icon at bounding box center [194, 191] width 34 height 34
click at [173, 180] on input "d." at bounding box center [173, 177] width 0 height 5
radio input "true"
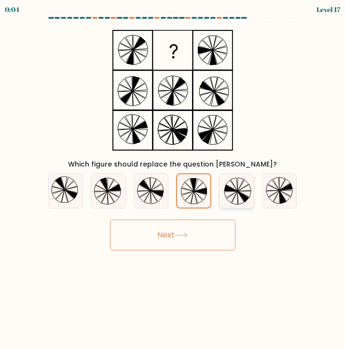
click at [234, 195] on icon at bounding box center [237, 191] width 34 height 34
click at [173, 180] on input "e." at bounding box center [173, 177] width 0 height 5
radio input "true"
click at [209, 223] on button "Next" at bounding box center [172, 235] width 125 height 31
click at [203, 229] on button "Next" at bounding box center [172, 235] width 125 height 31
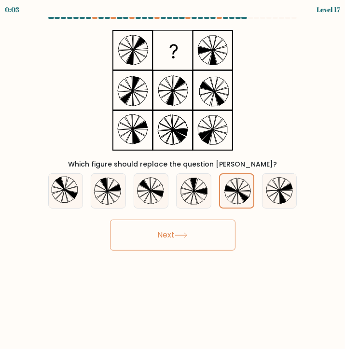
click at [203, 229] on button "Next" at bounding box center [172, 235] width 125 height 31
click at [175, 234] on button "Next" at bounding box center [172, 235] width 125 height 31
click at [176, 226] on button "Next" at bounding box center [172, 235] width 125 height 31
drag, startPoint x: 176, startPoint y: 226, endPoint x: 132, endPoint y: 193, distance: 54.4
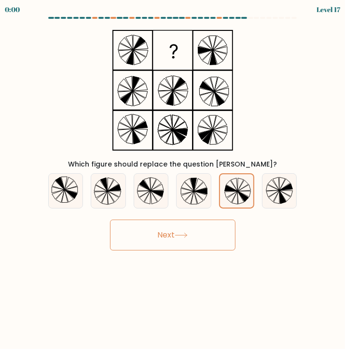
click at [132, 193] on form at bounding box center [172, 134] width 345 height 234
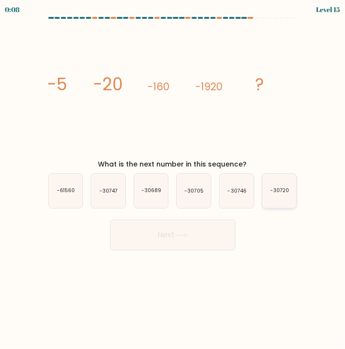
click at [280, 191] on text "-30720" at bounding box center [279, 190] width 19 height 7
click at [173, 180] on input "f. -30720" at bounding box center [173, 177] width 0 height 5
radio input "true"
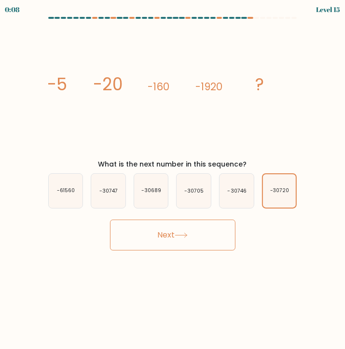
click at [210, 234] on button "Next" at bounding box center [172, 235] width 125 height 31
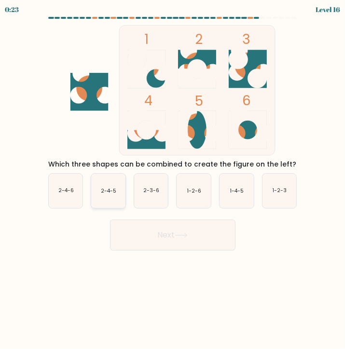
click at [111, 196] on icon "2-4-5" at bounding box center [108, 191] width 34 height 34
click at [173, 180] on input "b. 2-4-5" at bounding box center [173, 177] width 0 height 5
radio input "true"
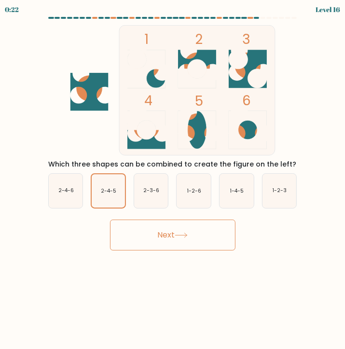
click at [139, 246] on button "Next" at bounding box center [172, 235] width 125 height 31
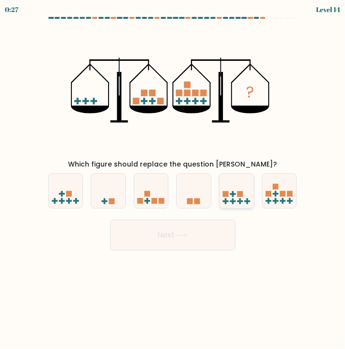
click at [231, 197] on icon at bounding box center [237, 191] width 34 height 28
click at [173, 180] on input "e." at bounding box center [173, 177] width 0 height 5
radio input "true"
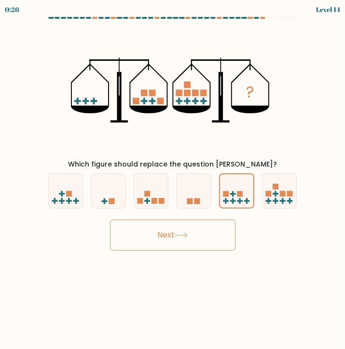
click at [210, 233] on button "Next" at bounding box center [172, 235] width 125 height 31
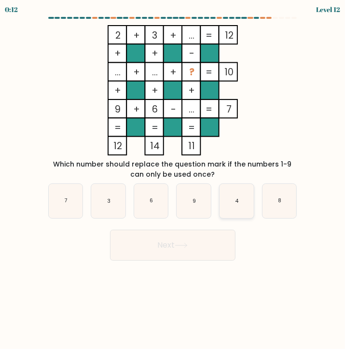
click at [227, 195] on icon "4" at bounding box center [237, 201] width 34 height 34
click at [173, 180] on input "e. 4" at bounding box center [173, 177] width 0 height 5
radio input "true"
click at [212, 250] on button "Next" at bounding box center [172, 245] width 125 height 31
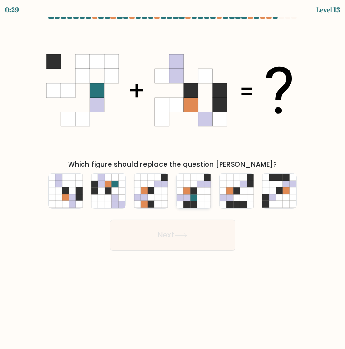
click at [193, 198] on icon at bounding box center [194, 197] width 7 height 7
click at [173, 180] on input "d." at bounding box center [173, 177] width 0 height 5
radio input "true"
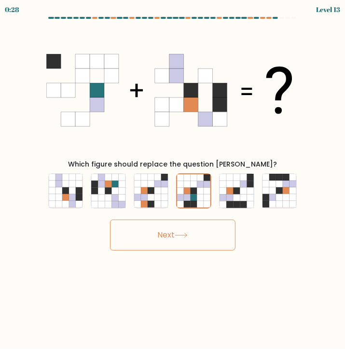
click at [177, 228] on button "Next" at bounding box center [172, 235] width 125 height 31
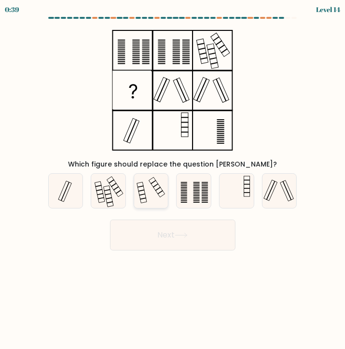
click at [162, 196] on icon at bounding box center [151, 191] width 34 height 34
click at [173, 180] on input "c." at bounding box center [173, 177] width 0 height 5
radio input "true"
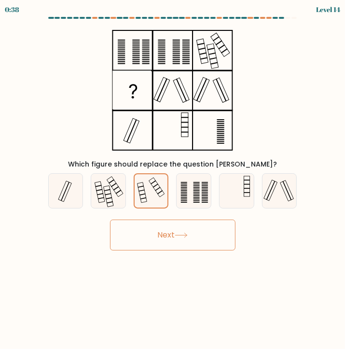
click at [160, 233] on button "Next" at bounding box center [172, 235] width 125 height 31
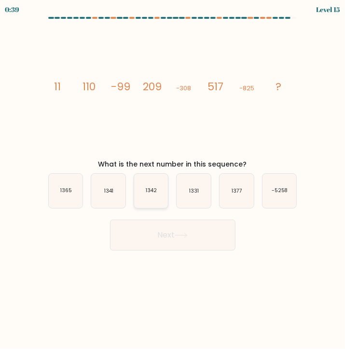
click at [150, 196] on icon "1342" at bounding box center [151, 191] width 34 height 34
click at [173, 180] on input "c. 1342" at bounding box center [173, 177] width 0 height 5
radio input "true"
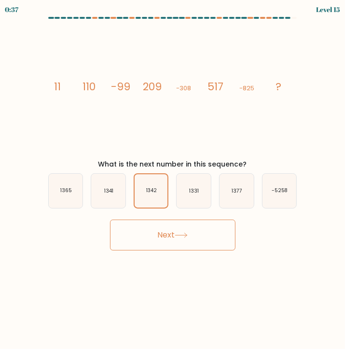
click at [198, 240] on button "Next" at bounding box center [172, 235] width 125 height 31
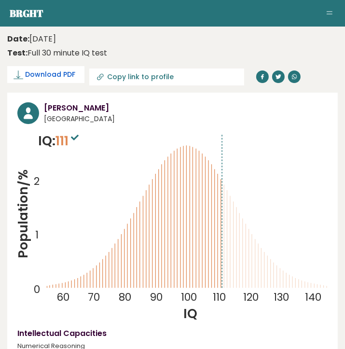
click at [63, 74] on span "Download PDF" at bounding box center [50, 75] width 50 height 10
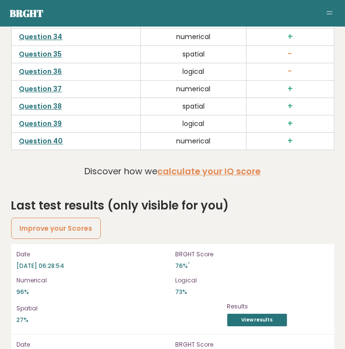
scroll to position [3300, 0]
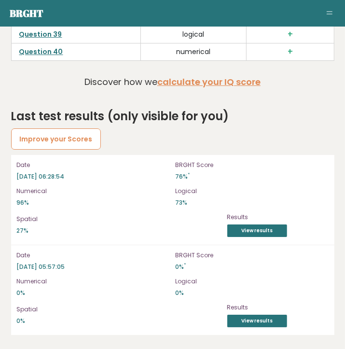
click at [48, 138] on link "Improve your Scores" at bounding box center [56, 138] width 90 height 21
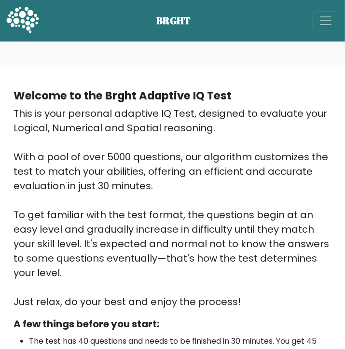
scroll to position [315, 0]
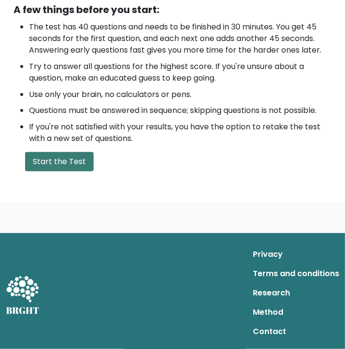
click at [74, 162] on button "Start the Test" at bounding box center [59, 161] width 69 height 19
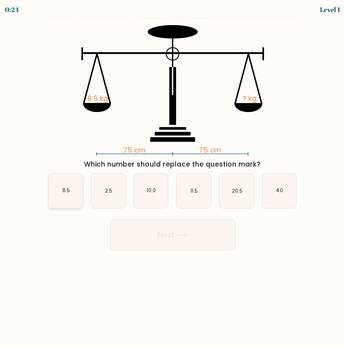
click at [74, 195] on icon "8.5" at bounding box center [66, 191] width 34 height 34
click at [173, 180] on input "a. 8.5" at bounding box center [173, 177] width 0 height 5
radio input "true"
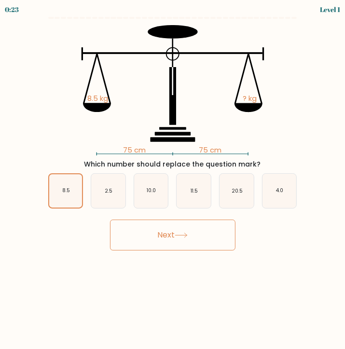
click at [149, 227] on button "Next" at bounding box center [172, 235] width 125 height 31
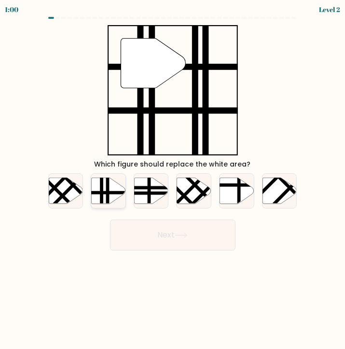
click at [108, 193] on line at bounding box center [108, 204] width 0 height 69
click at [173, 180] on input "b." at bounding box center [173, 177] width 0 height 5
radio input "true"
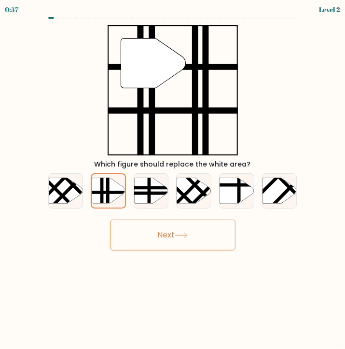
click at [153, 231] on button "Next" at bounding box center [172, 235] width 125 height 31
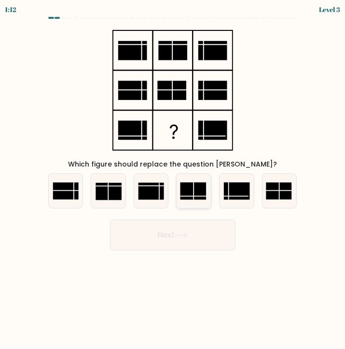
click at [196, 192] on rect at bounding box center [194, 190] width 26 height 17
click at [173, 180] on input "d." at bounding box center [173, 177] width 0 height 5
radio input "true"
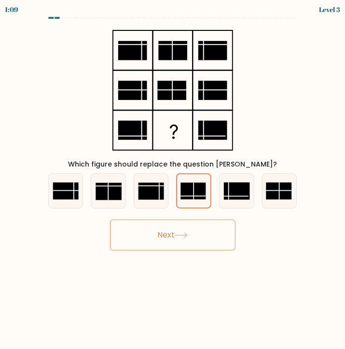
click at [184, 235] on icon at bounding box center [181, 235] width 13 height 5
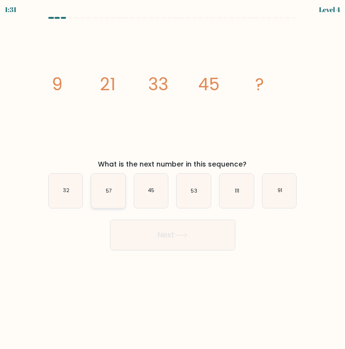
drag, startPoint x: 112, startPoint y: 198, endPoint x: 119, endPoint y: 201, distance: 7.1
click at [112, 198] on icon "57" at bounding box center [108, 191] width 34 height 34
click at [173, 180] on input "b. 57" at bounding box center [173, 177] width 0 height 5
radio input "true"
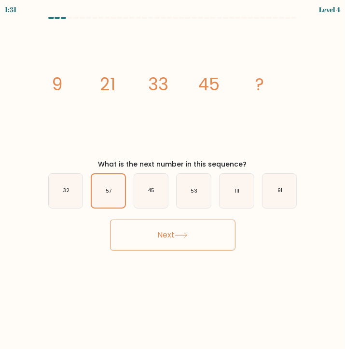
click at [159, 246] on button "Next" at bounding box center [172, 235] width 125 height 31
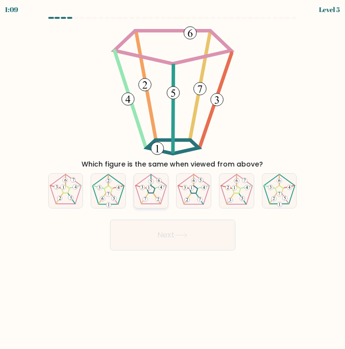
click at [150, 194] on icon at bounding box center [151, 191] width 34 height 34
click at [173, 180] on input "c." at bounding box center [173, 177] width 0 height 5
radio input "true"
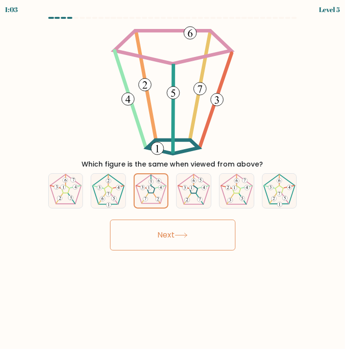
click at [152, 235] on button "Next" at bounding box center [172, 235] width 125 height 31
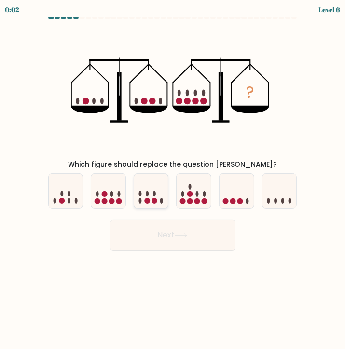
click at [151, 203] on icon at bounding box center [151, 191] width 34 height 28
click at [173, 180] on input "c." at bounding box center [173, 177] width 0 height 5
radio input "true"
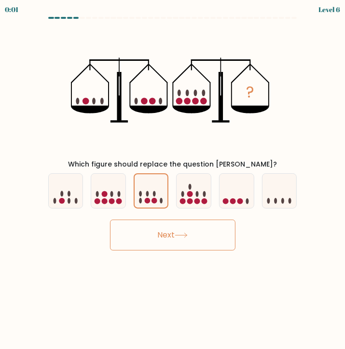
click at [145, 240] on button "Next" at bounding box center [172, 235] width 125 height 31
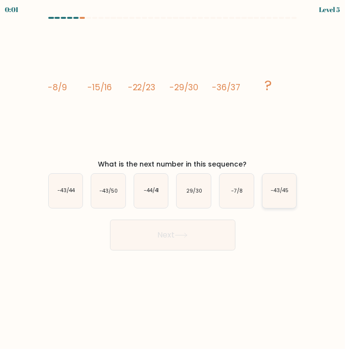
click at [274, 190] on text "-43/45" at bounding box center [280, 190] width 18 height 7
click at [173, 180] on input "f. -43/45" at bounding box center [173, 177] width 0 height 5
radio input "true"
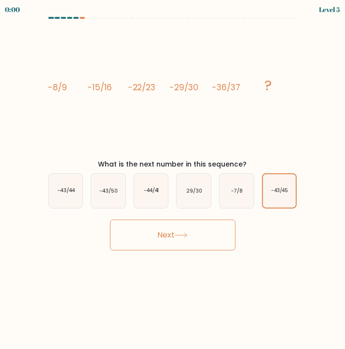
click at [194, 237] on button "Next" at bounding box center [172, 235] width 125 height 31
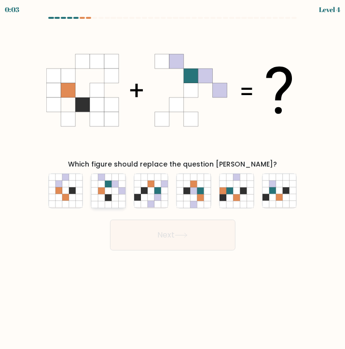
click at [107, 201] on icon at bounding box center [108, 204] width 7 height 7
click at [173, 180] on input "b." at bounding box center [173, 177] width 0 height 5
radio input "true"
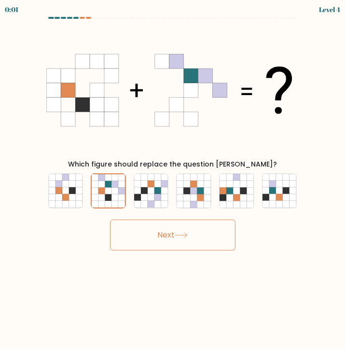
click at [136, 238] on button "Next" at bounding box center [172, 235] width 125 height 31
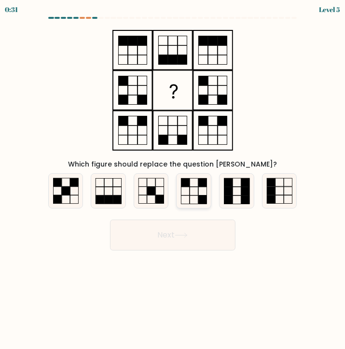
click at [198, 196] on icon at bounding box center [194, 191] width 34 height 34
click at [173, 180] on input "d." at bounding box center [173, 177] width 0 height 5
radio input "true"
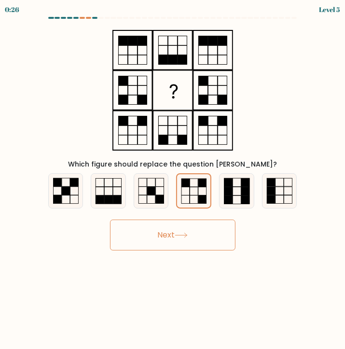
click at [177, 238] on button "Next" at bounding box center [172, 235] width 125 height 31
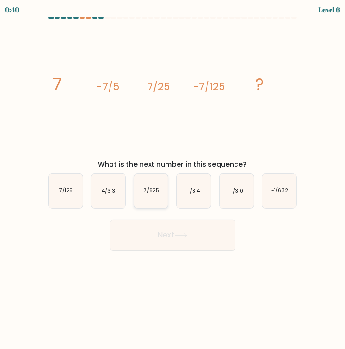
click at [137, 190] on icon "7/625" at bounding box center [151, 191] width 34 height 34
click at [173, 180] on input "c. 7/625" at bounding box center [173, 177] width 0 height 5
radio input "true"
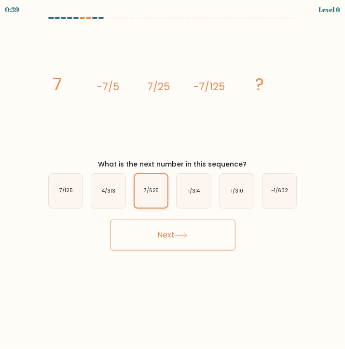
click at [153, 192] on text "7/625" at bounding box center [151, 190] width 15 height 7
click at [173, 180] on input "c. 7/625" at bounding box center [173, 177] width 0 height 5
click at [155, 231] on button "Next" at bounding box center [172, 235] width 125 height 31
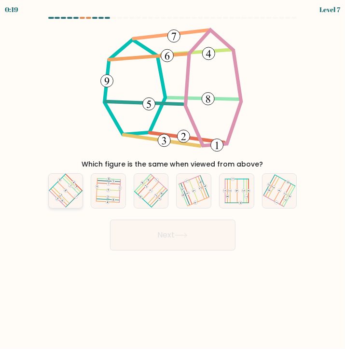
click at [65, 186] on icon at bounding box center [65, 191] width 27 height 28
click at [173, 180] on input "a." at bounding box center [173, 177] width 0 height 5
radio input "true"
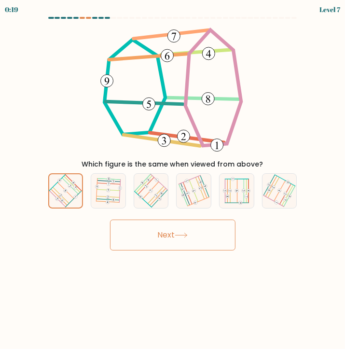
click at [151, 235] on button "Next" at bounding box center [172, 235] width 125 height 31
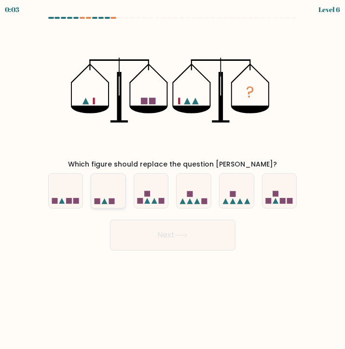
click at [107, 202] on icon at bounding box center [108, 191] width 34 height 28
click at [173, 180] on input "b." at bounding box center [173, 177] width 0 height 5
radio input "true"
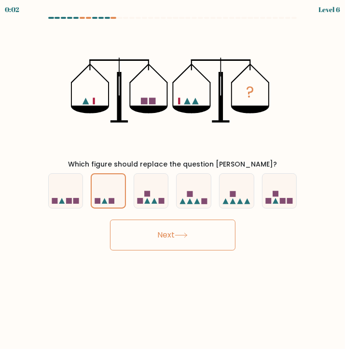
click at [141, 239] on button "Next" at bounding box center [172, 235] width 125 height 31
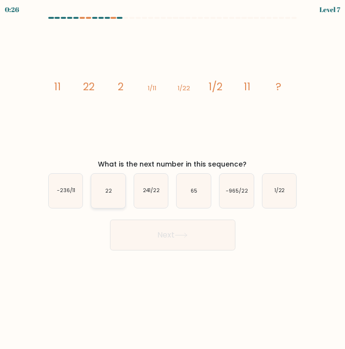
click at [115, 187] on icon "22" at bounding box center [108, 191] width 34 height 34
click at [173, 180] on input "b. 22" at bounding box center [173, 177] width 0 height 5
radio input "true"
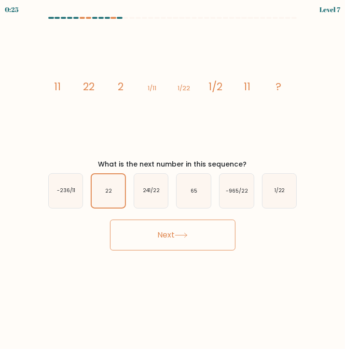
click at [143, 230] on button "Next" at bounding box center [172, 235] width 125 height 31
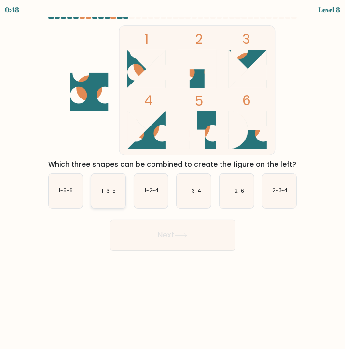
click at [121, 199] on icon "1-3-5" at bounding box center [108, 191] width 34 height 34
click at [173, 180] on input "b. 1-3-5" at bounding box center [173, 177] width 0 height 5
radio input "true"
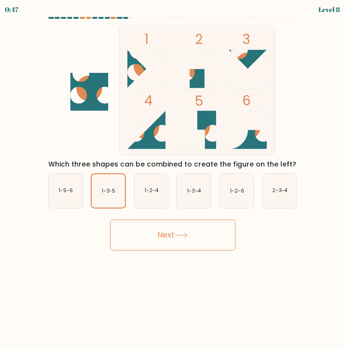
click at [150, 246] on button "Next" at bounding box center [172, 235] width 125 height 31
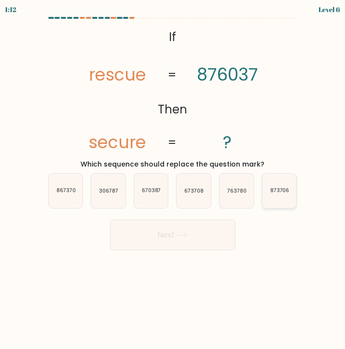
click at [267, 194] on icon "873706" at bounding box center [280, 191] width 34 height 34
click at [173, 180] on input "f. 873706" at bounding box center [173, 177] width 0 height 5
radio input "true"
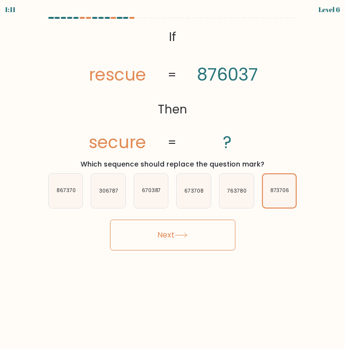
click at [188, 236] on icon at bounding box center [181, 235] width 13 height 5
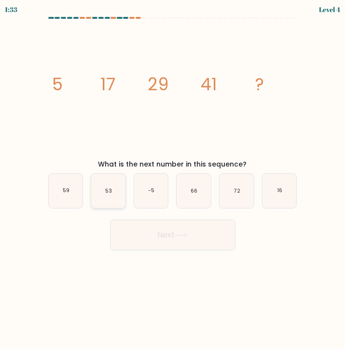
click at [107, 190] on text "53" at bounding box center [108, 190] width 7 height 7
click at [173, 180] on input "b. 53" at bounding box center [173, 177] width 0 height 5
radio input "true"
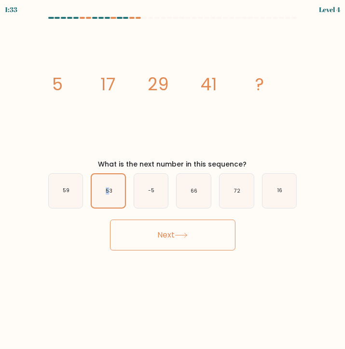
click at [143, 228] on button "Next" at bounding box center [172, 235] width 125 height 31
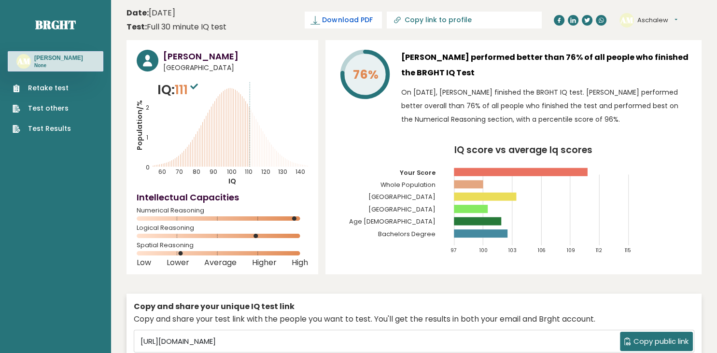
click at [362, 20] on span "Download PDF" at bounding box center [347, 20] width 50 height 10
click at [356, 23] on span "✓ Your PDF is downloaded..." at bounding box center [327, 20] width 110 height 17
click at [675, 19] on button "Aschalew" at bounding box center [657, 20] width 40 height 10
click at [300, 224] on div "Aschalew Mamo Ethiopia IQ: 111 Population/% IQ 0 1 2 60 70 80 90 100 110 120 13…" at bounding box center [222, 157] width 192 height 234
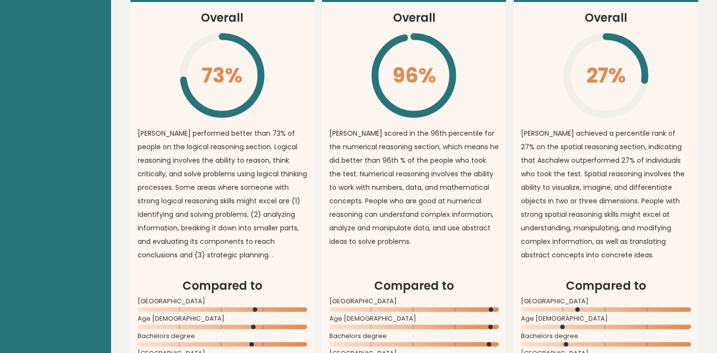
scroll to position [765, 0]
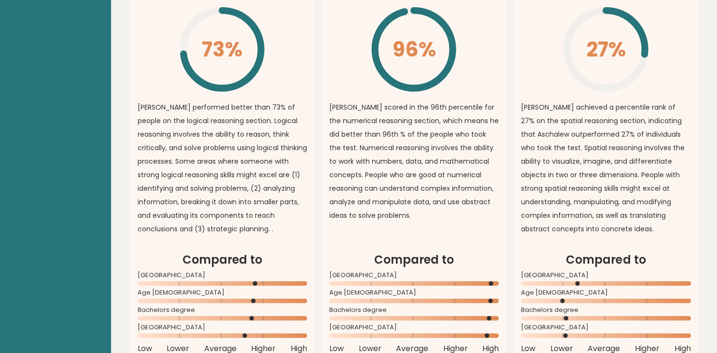
click at [375, 221] on p "[PERSON_NAME] scored in the 96th percentile for the numerical reasoning section…" at bounding box center [413, 161] width 169 height 122
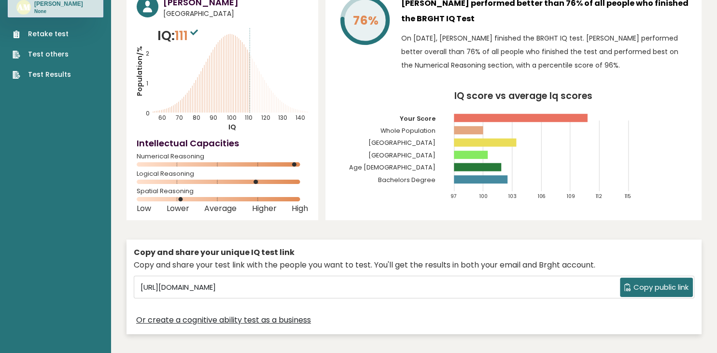
scroll to position [0, 0]
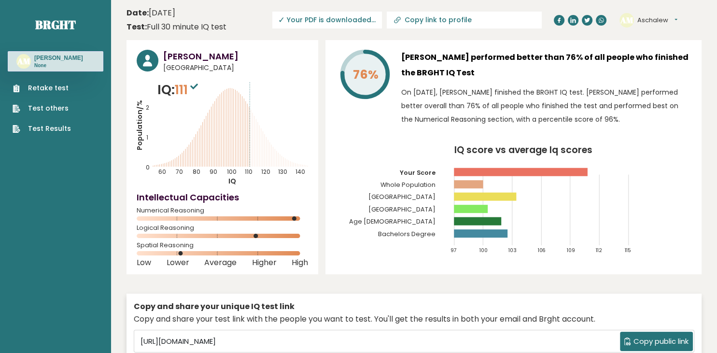
click at [42, 132] on link "Test Results" at bounding box center [42, 129] width 58 height 10
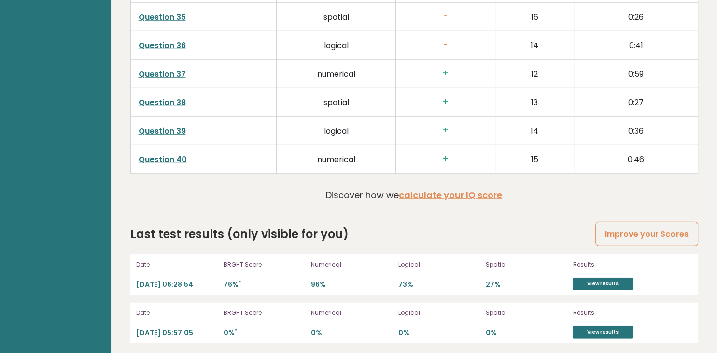
scroll to position [2518, 0]
click at [586, 281] on link "View results" at bounding box center [602, 283] width 60 height 13
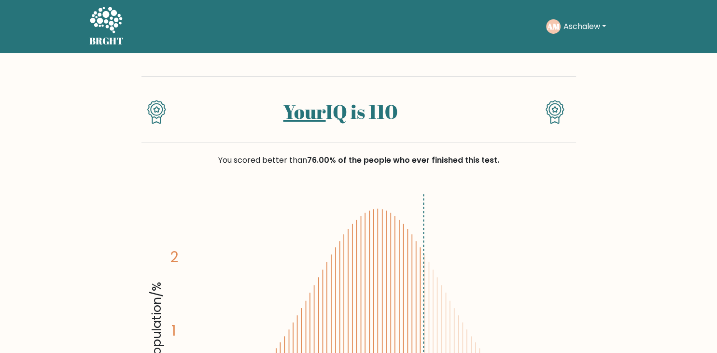
click at [552, 111] on icon at bounding box center [554, 112] width 19 height 24
click at [600, 26] on button "Aschalew" at bounding box center [584, 26] width 48 height 13
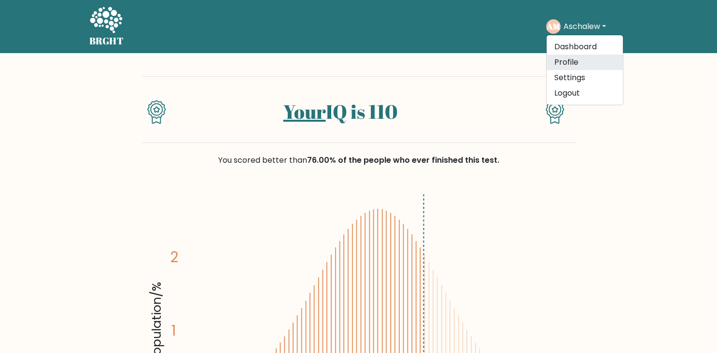
click at [557, 58] on link "Profile" at bounding box center [584, 62] width 76 height 15
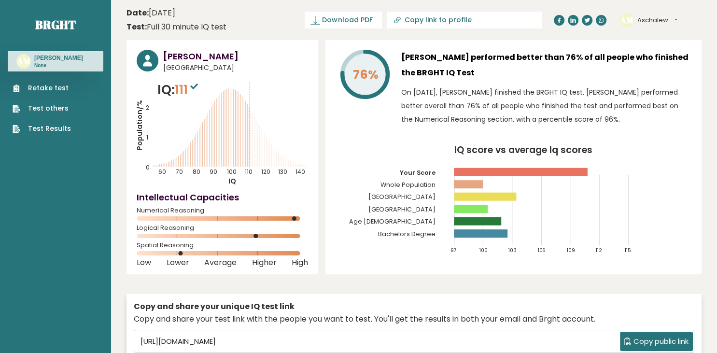
drag, startPoint x: 459, startPoint y: 14, endPoint x: 459, endPoint y: 22, distance: 7.7
click at [459, 22] on link "Copy link to profile" at bounding box center [464, 20] width 155 height 17
type input "[URL][DOMAIN_NAME][PERSON_NAME]"
click at [335, 18] on span "Download PDF" at bounding box center [313, 20] width 50 height 10
